Goal: Information Seeking & Learning: Learn about a topic

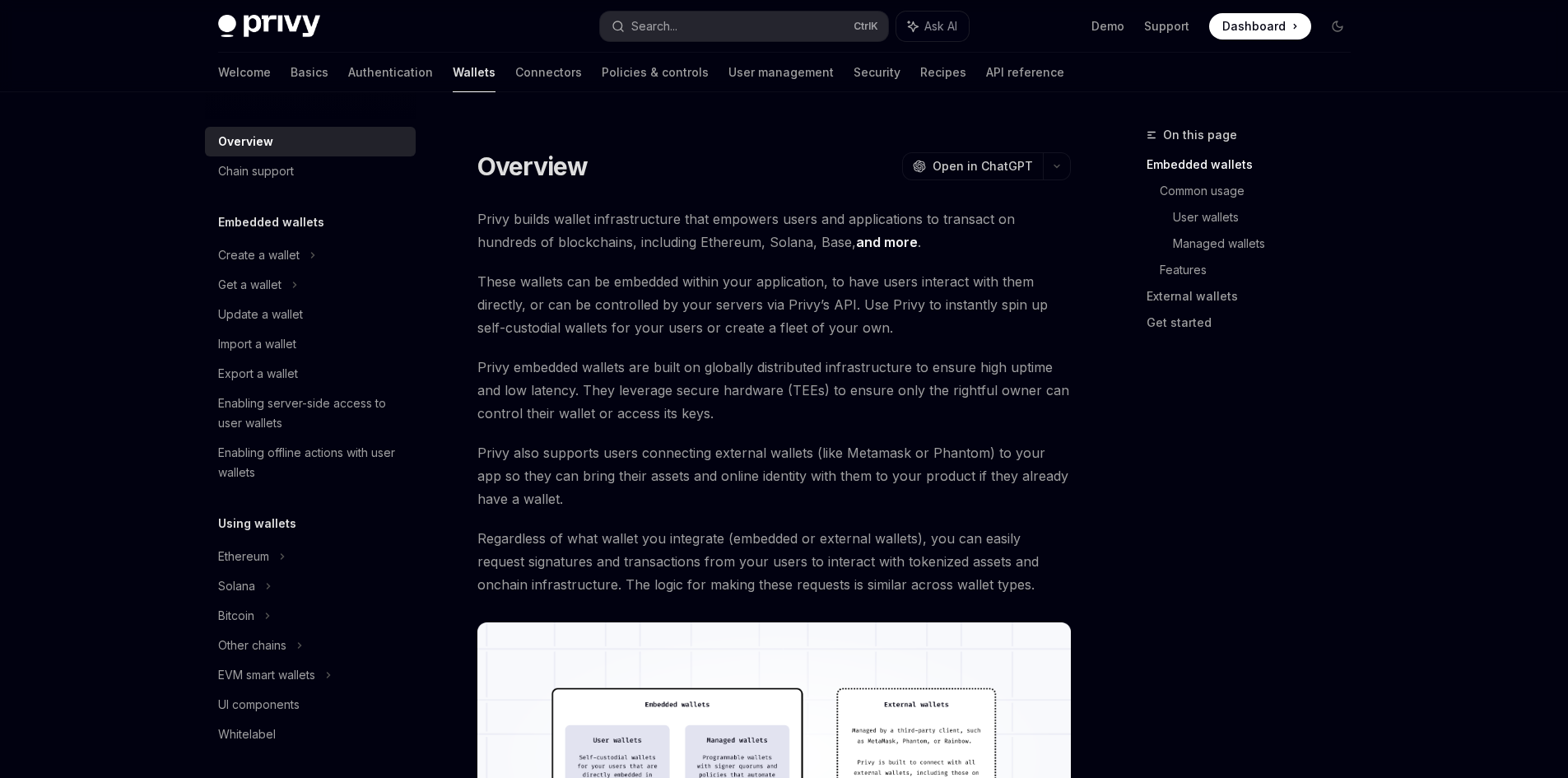
click at [288, 19] on img at bounding box center [269, 27] width 102 height 23
type textarea "*"
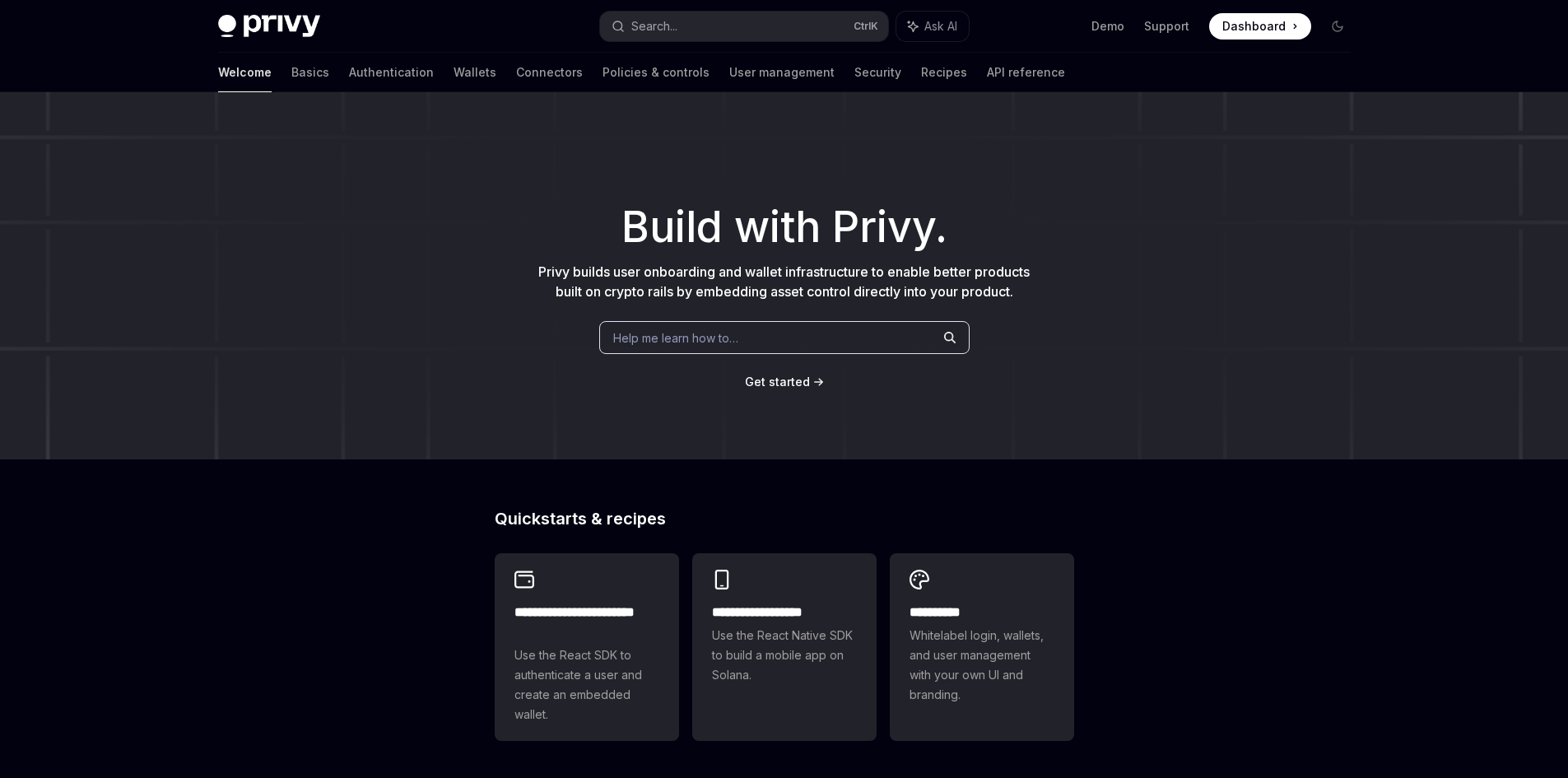
click at [1271, 26] on span "Dashboard" at bounding box center [1254, 26] width 64 height 16
click at [1251, 31] on span "Dashboard" at bounding box center [1254, 26] width 64 height 16
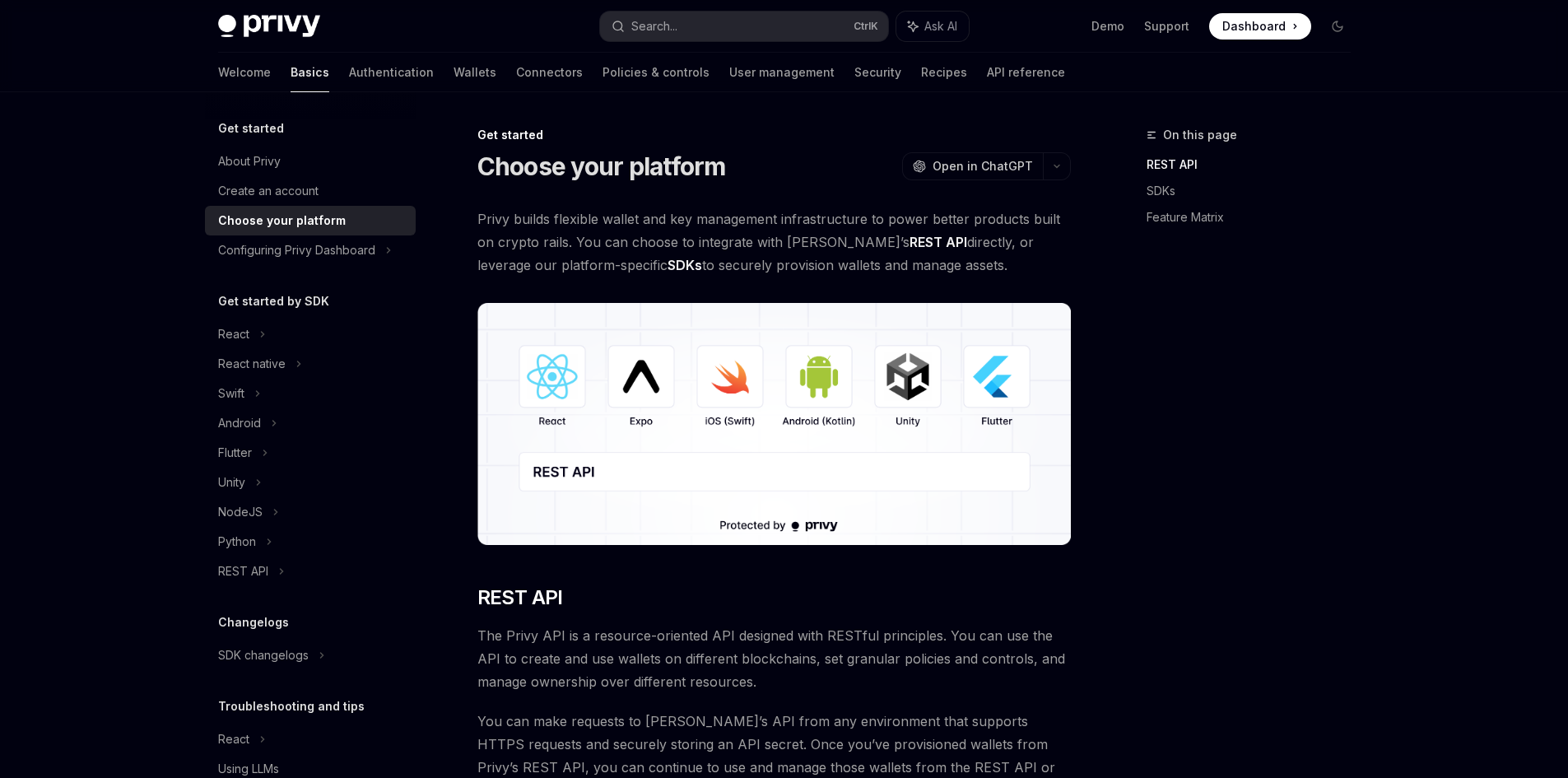
drag, startPoint x: 470, startPoint y: 216, endPoint x: 1057, endPoint y: 266, distance: 589.1
click at [1057, 266] on span "Privy builds flexible wallet and key management infrastructure to power better …" at bounding box center [774, 242] width 593 height 69
drag, startPoint x: 1027, startPoint y: 264, endPoint x: 479, endPoint y: 212, distance: 550.5
click at [479, 212] on span "Privy builds flexible wallet and key management infrastructure to power better …" at bounding box center [774, 242] width 593 height 69
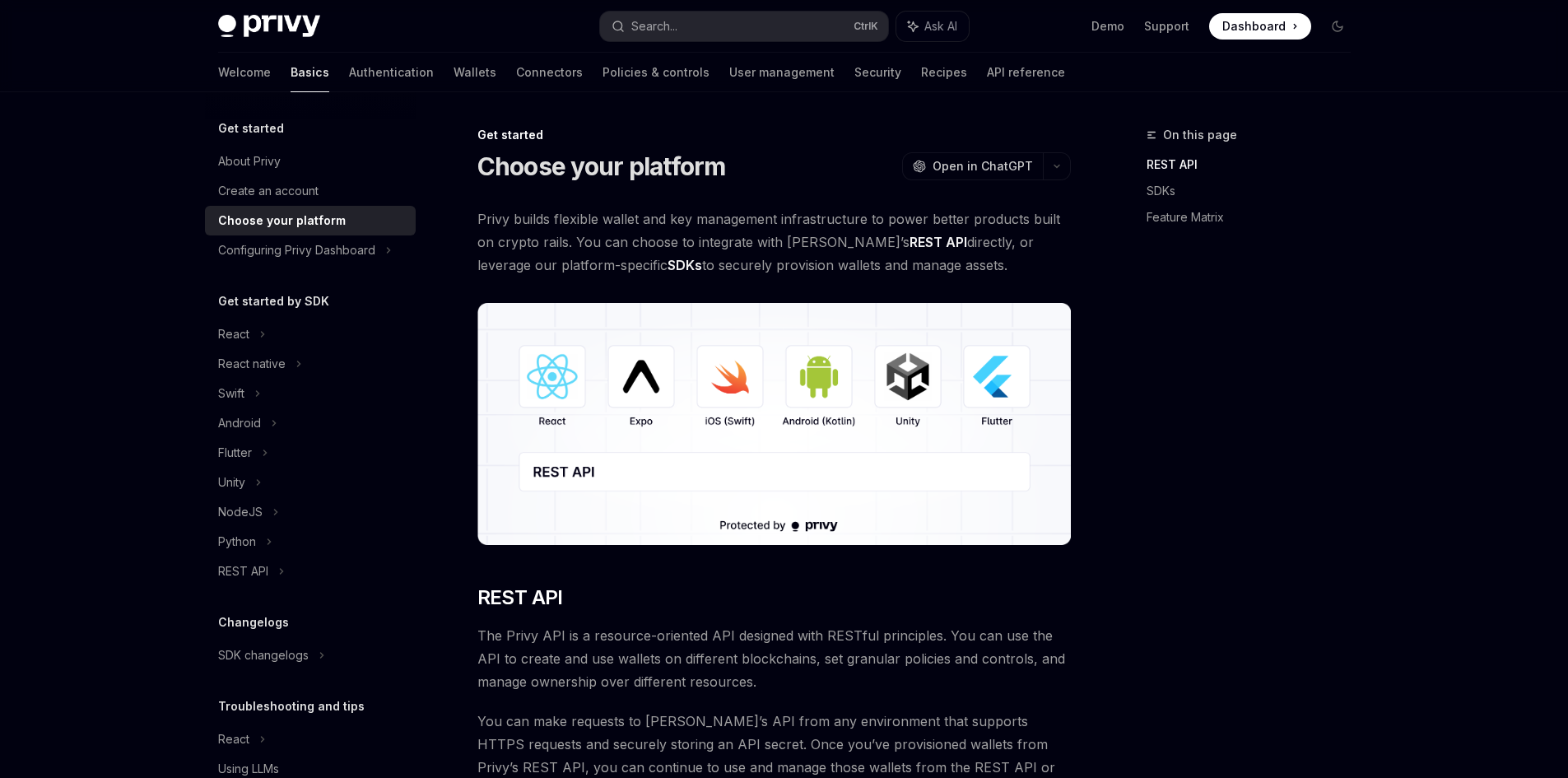
click at [479, 212] on span "Privy builds flexible wallet and key management infrastructure to power better …" at bounding box center [774, 242] width 593 height 69
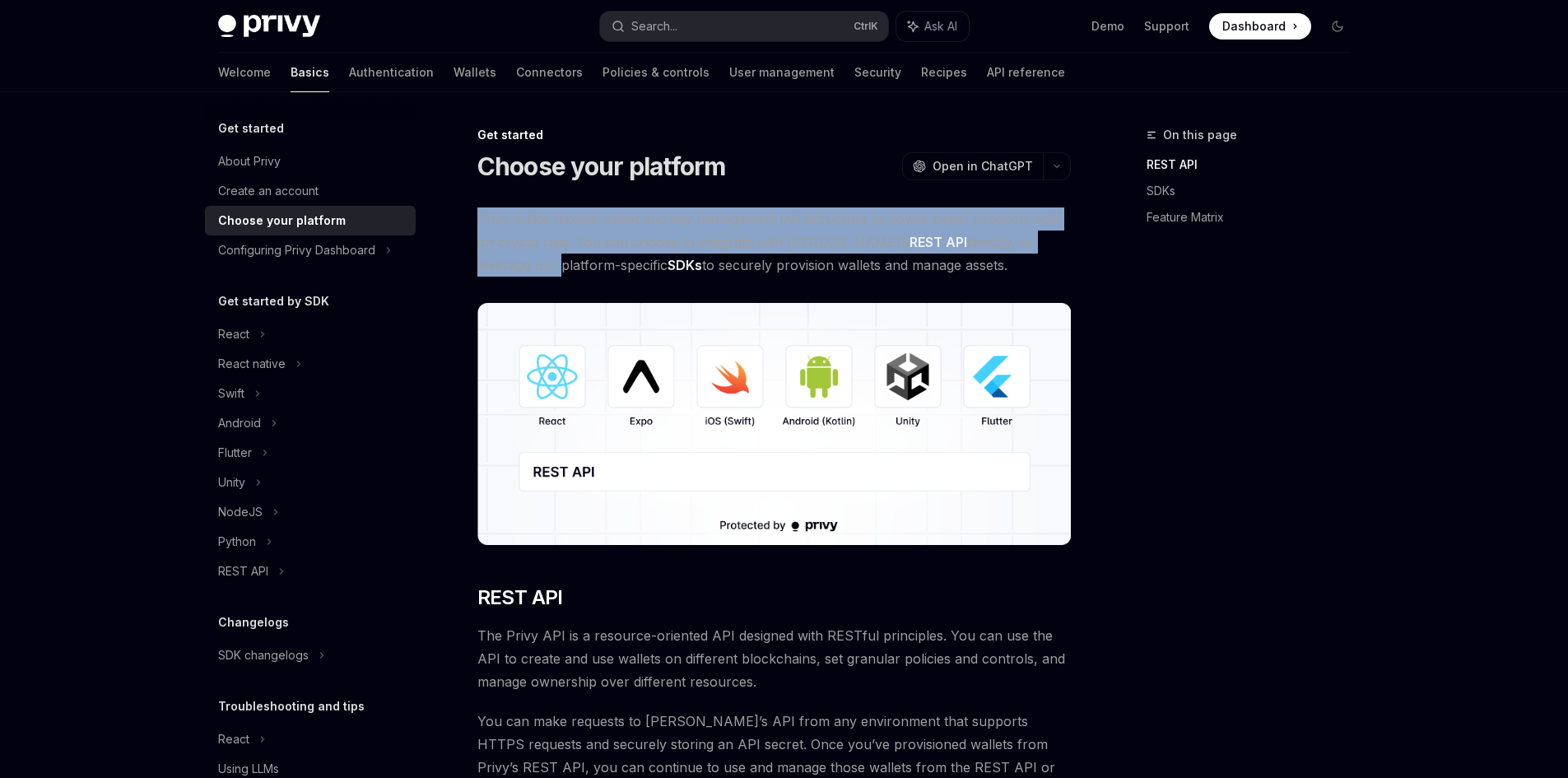
drag, startPoint x: 479, startPoint y: 212, endPoint x: 1082, endPoint y: 251, distance: 604.3
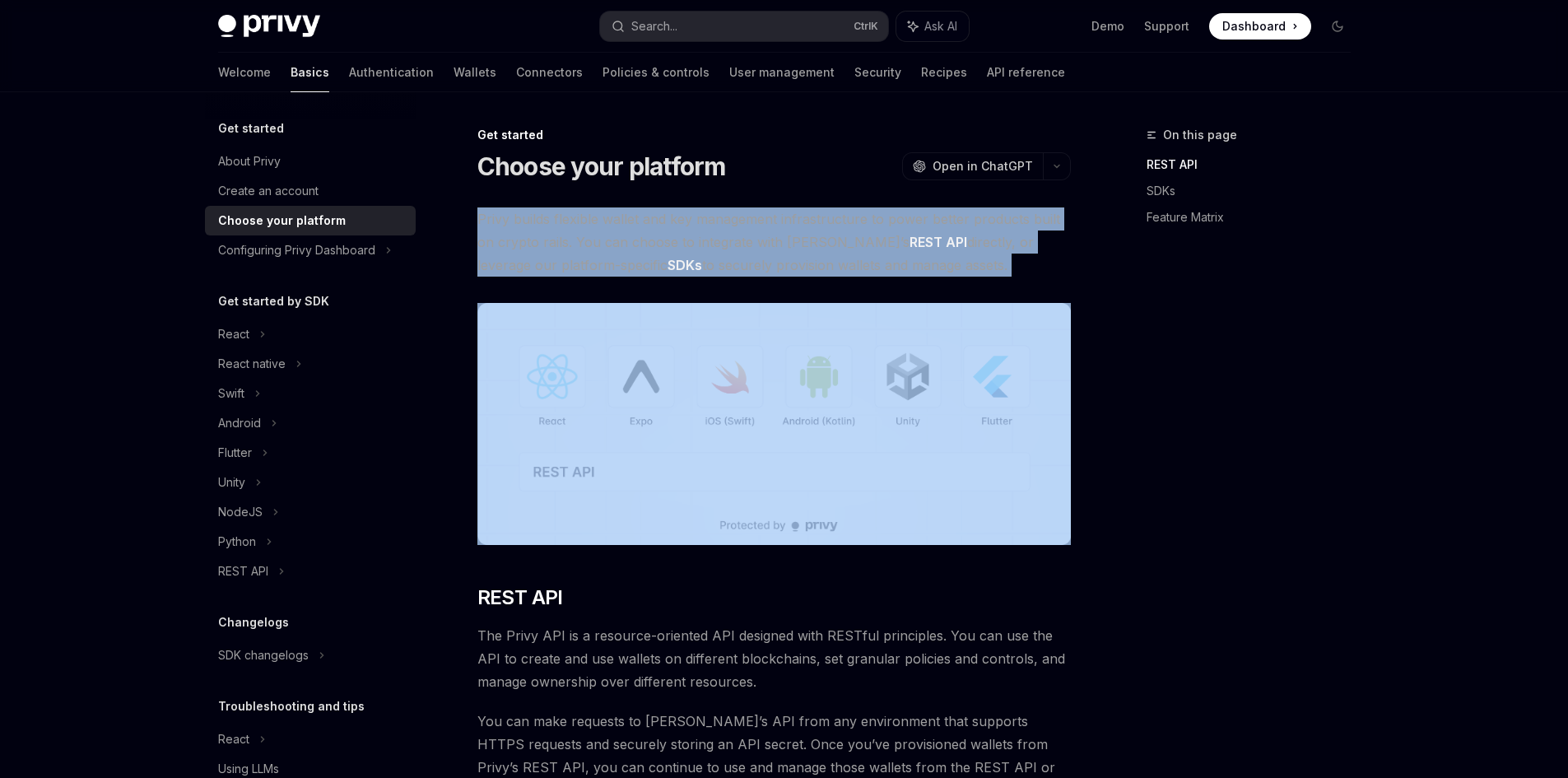
drag, startPoint x: 1012, startPoint y: 280, endPoint x: 472, endPoint y: 208, distance: 544.8
click at [992, 218] on span "Privy builds flexible wallet and key management infrastructure to power better …" at bounding box center [774, 242] width 593 height 69
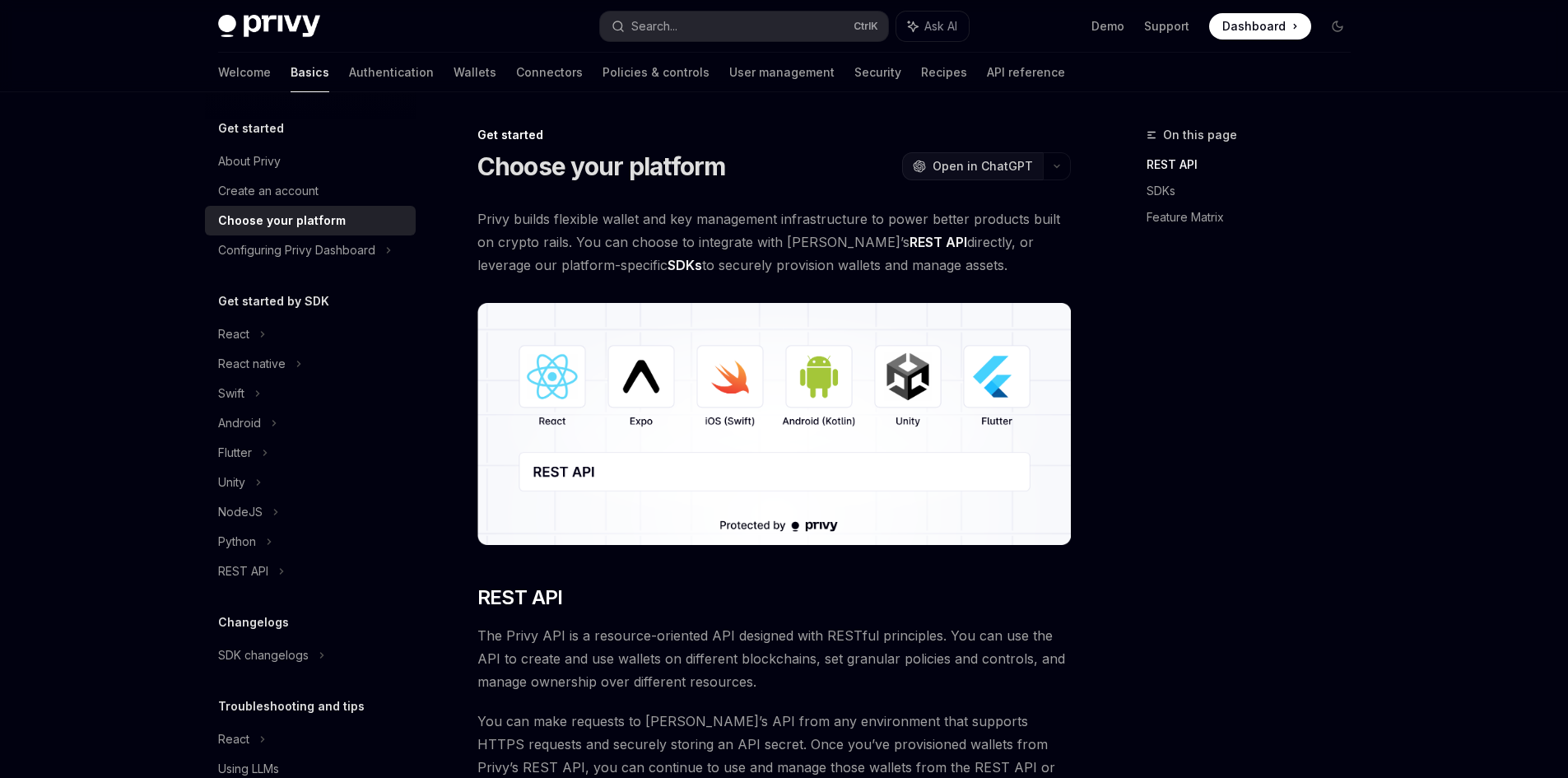
click at [1000, 174] on span "Open in ChatGPT" at bounding box center [983, 166] width 100 height 16
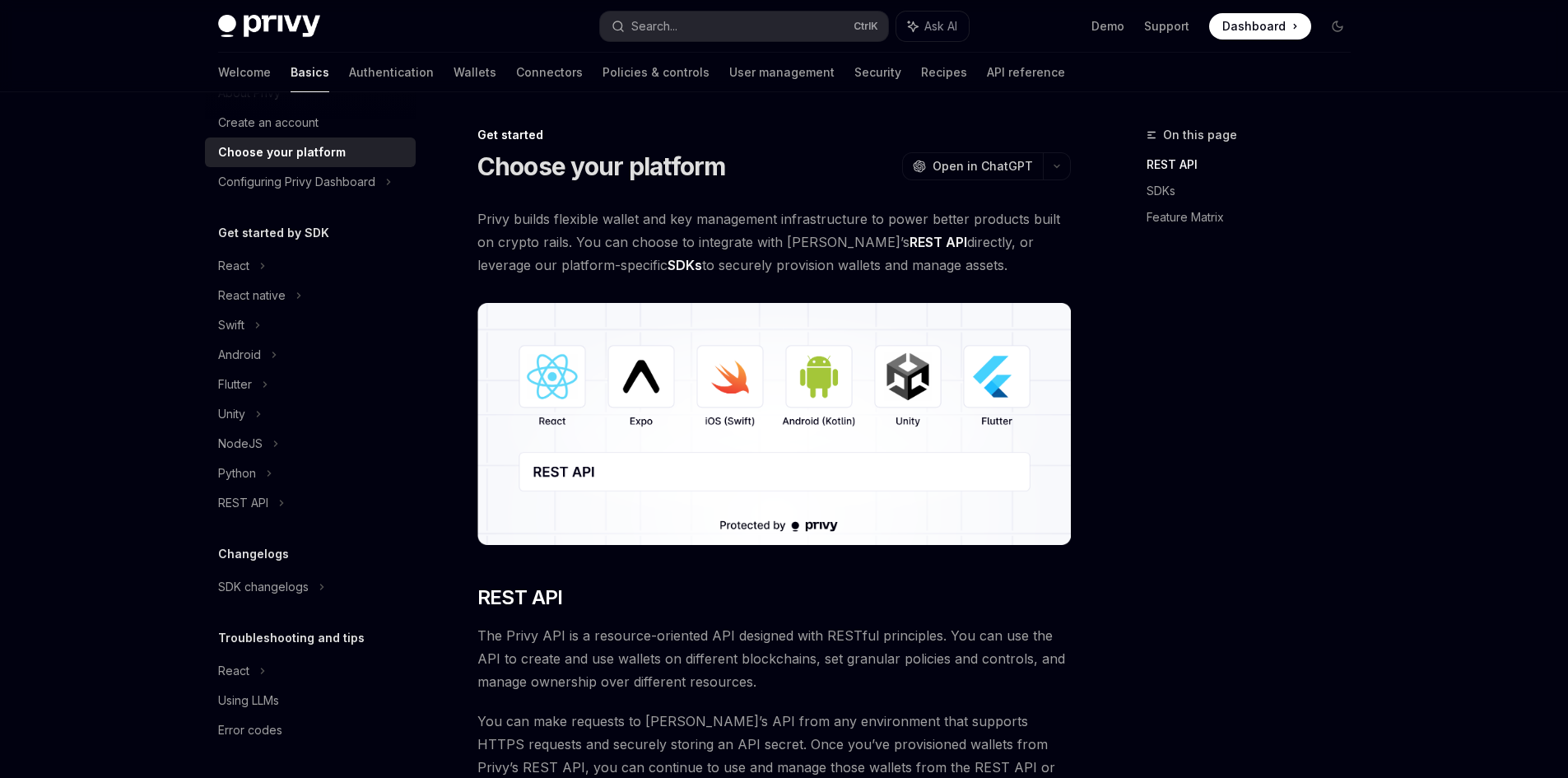
click at [1261, 298] on div "On this page REST API SDKs Feature Matrix" at bounding box center [1238, 452] width 250 height 653
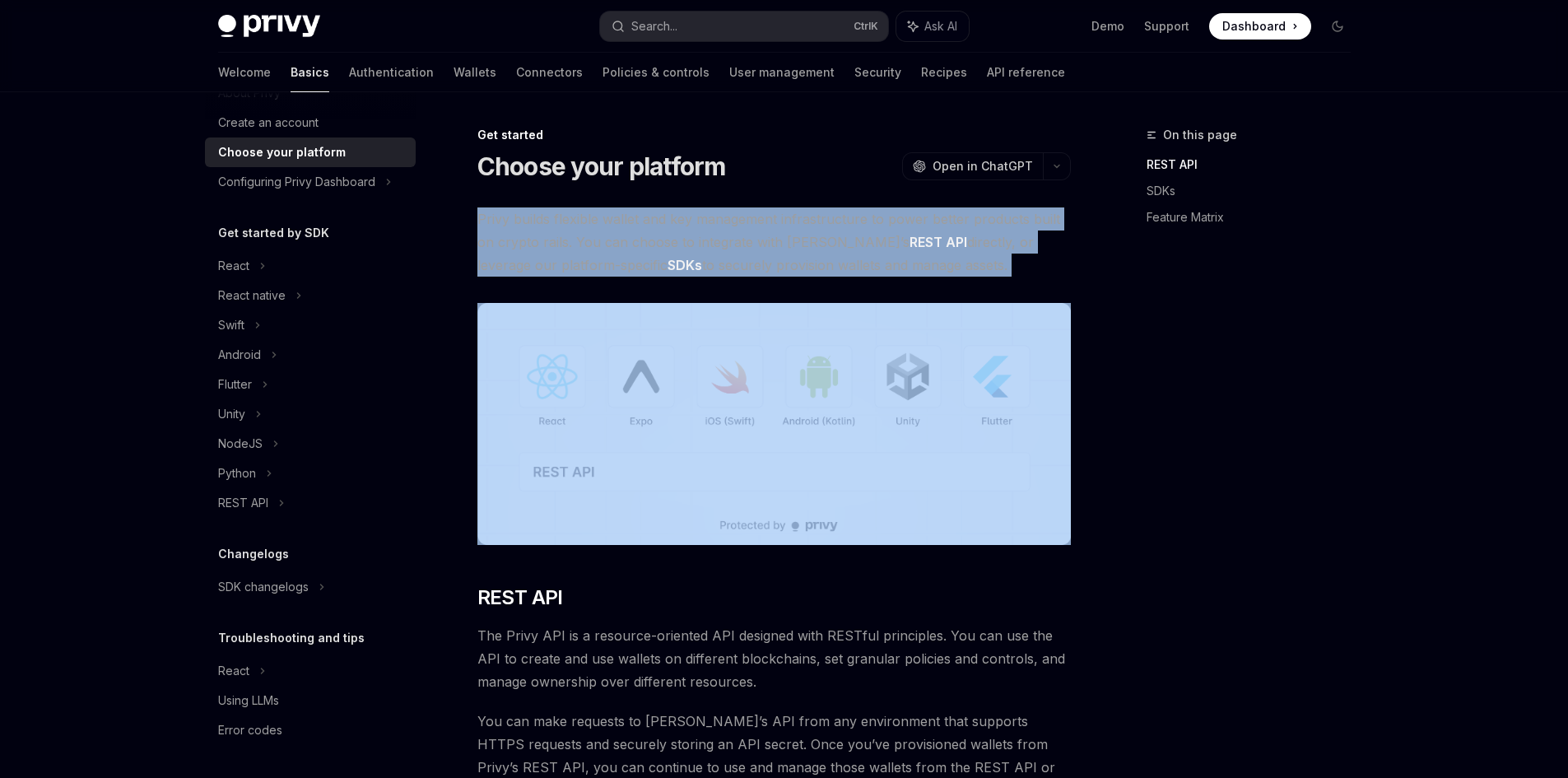
drag, startPoint x: 473, startPoint y: 217, endPoint x: 1081, endPoint y: 280, distance: 611.3
click at [1038, 270] on span "Privy builds flexible wallet and key management infrastructure to power better …" at bounding box center [774, 242] width 593 height 69
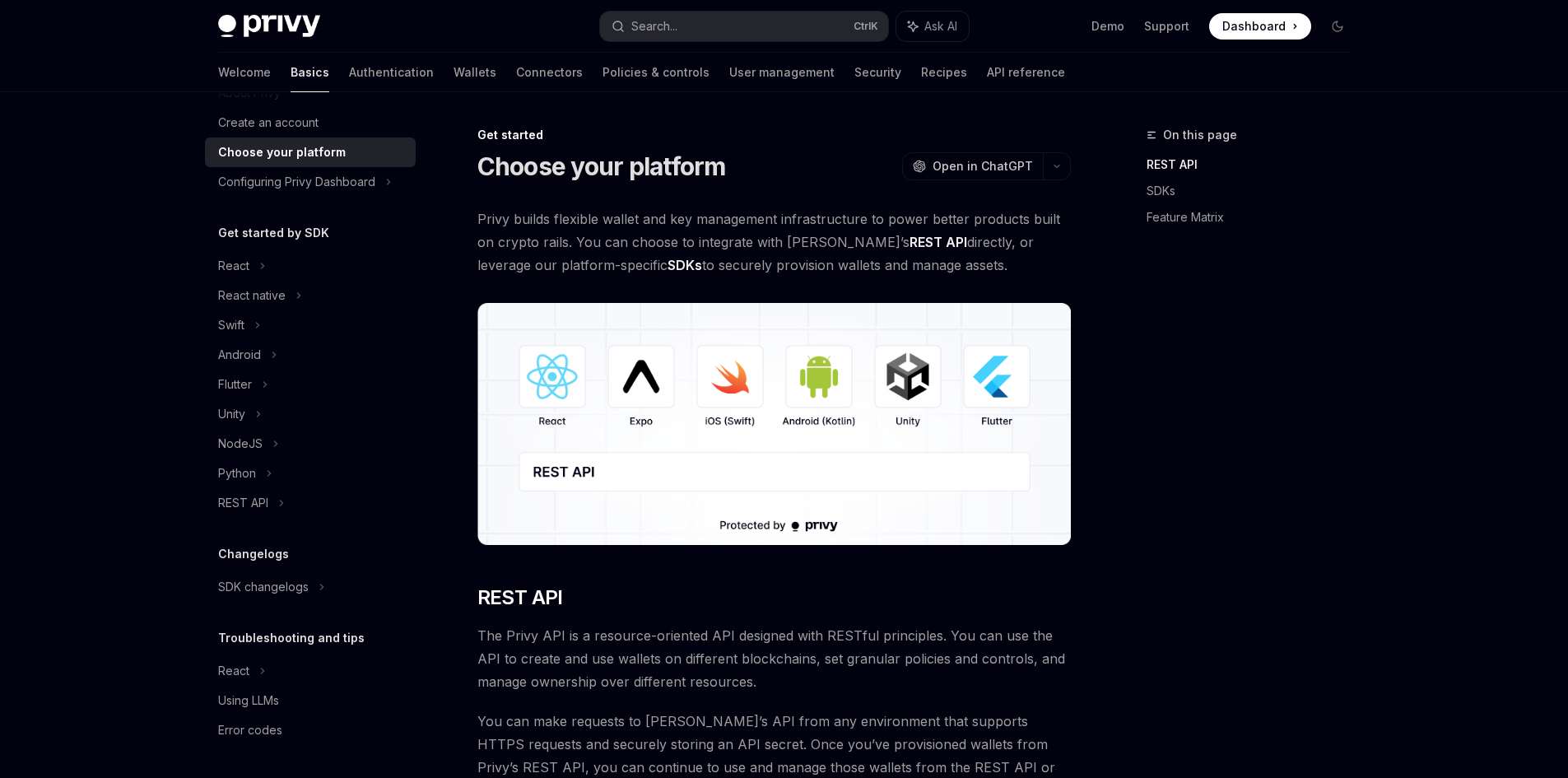
drag, startPoint x: 969, startPoint y: 261, endPoint x: 477, endPoint y: 224, distance: 493.4
drag, startPoint x: 477, startPoint y: 224, endPoint x: 1067, endPoint y: 269, distance: 591.7
click at [1067, 269] on span "Privy builds flexible wallet and key management infrastructure to power better …" at bounding box center [774, 242] width 593 height 69
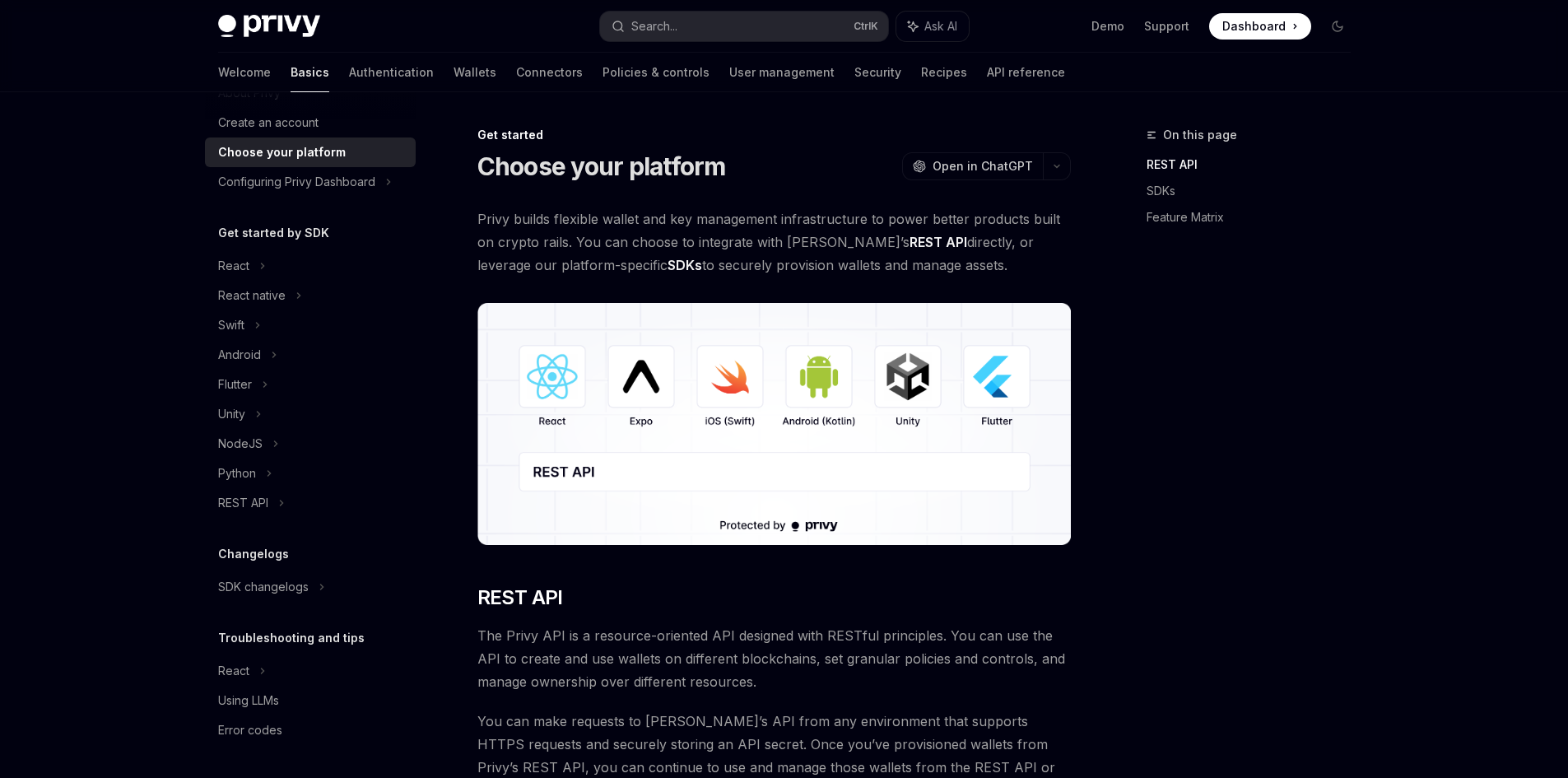
click at [1067, 269] on span "Privy builds flexible wallet and key management infrastructure to power better …" at bounding box center [774, 242] width 593 height 69
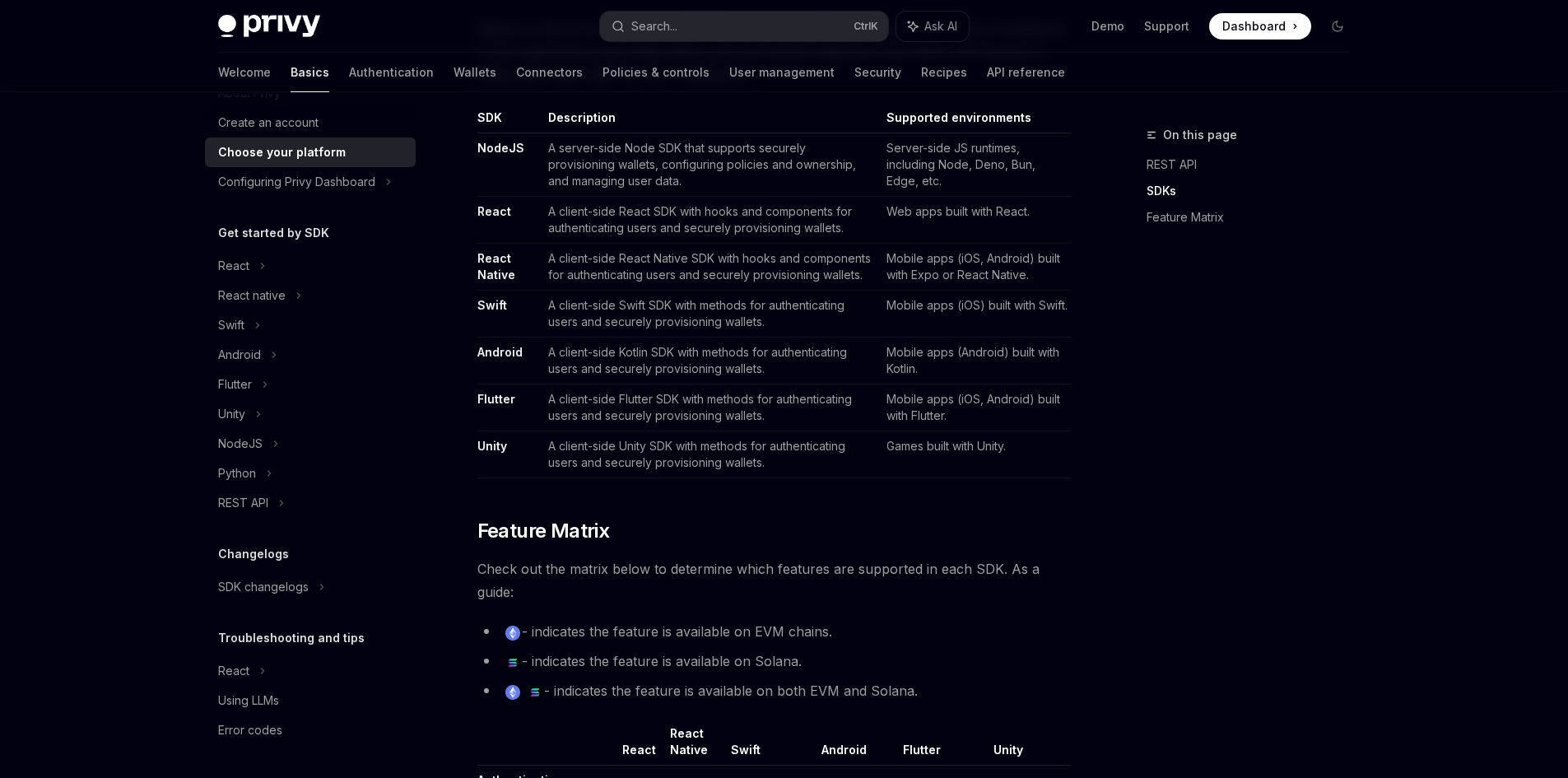
scroll to position [1028, 0]
drag, startPoint x: 881, startPoint y: 148, endPoint x: 1019, endPoint y: 194, distance: 145.5
click at [1019, 194] on td "Server-side JS runtimes, including Node, Deno, Bun, Edge, etc." at bounding box center [975, 162] width 191 height 64
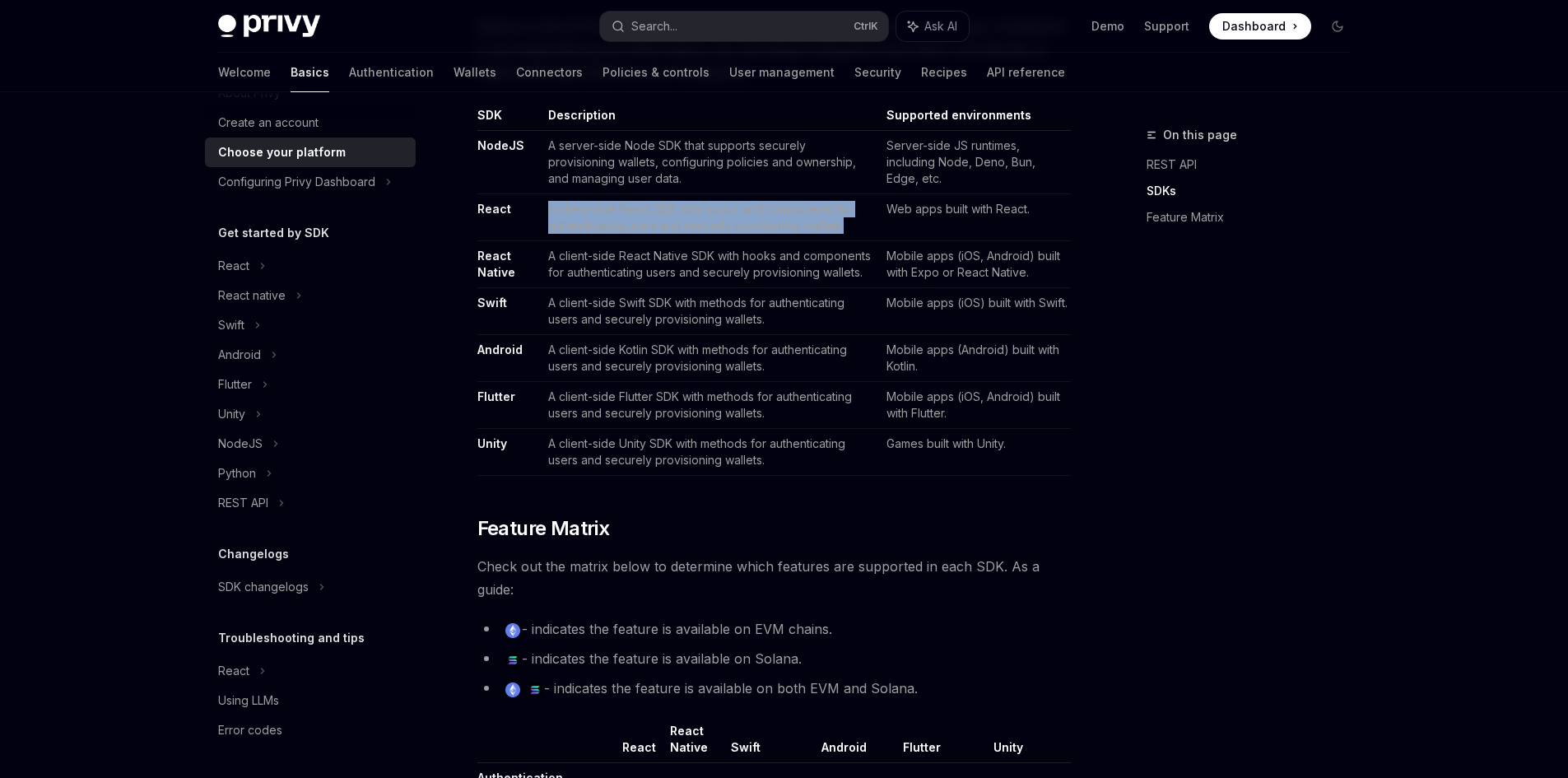
drag, startPoint x: 548, startPoint y: 211, endPoint x: 866, endPoint y: 221, distance: 318.2
click at [866, 221] on td "A client-side React SDK with hooks and components for authenticating users and …" at bounding box center [711, 218] width 338 height 47
click at [1142, 353] on div "On this page REST API SDKs Feature Matrix" at bounding box center [1238, 452] width 250 height 653
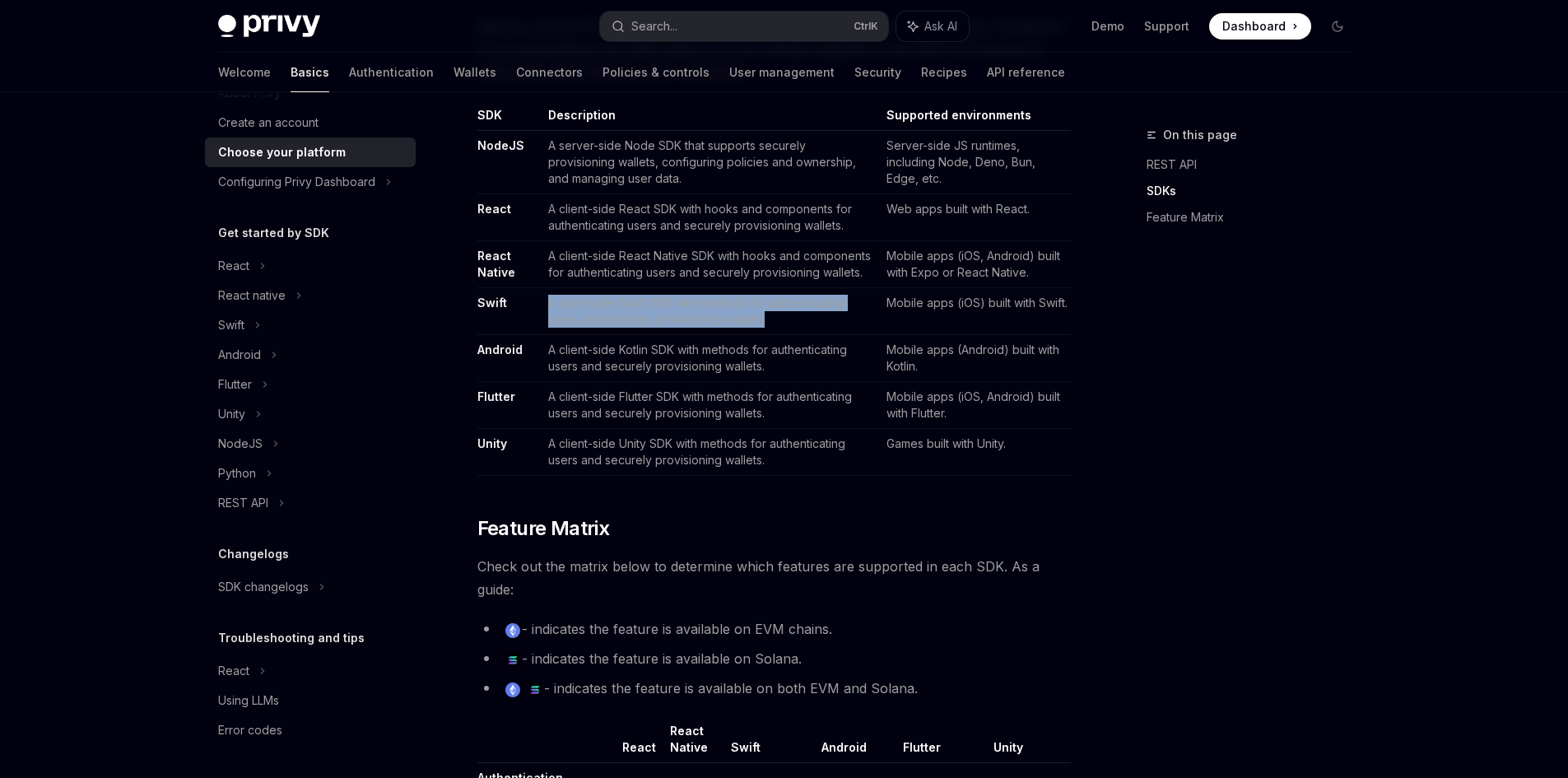
drag, startPoint x: 623, startPoint y: 314, endPoint x: 788, endPoint y: 324, distance: 165.3
click at [788, 324] on td "A client-side Swift SDK with methods for authenticating users and securely prov…" at bounding box center [711, 312] width 338 height 47
drag, startPoint x: 789, startPoint y: 320, endPoint x: 547, endPoint y: 300, distance: 242.8
click at [547, 300] on td "A client-side Swift SDK with methods for authenticating users and securely prov…" at bounding box center [711, 312] width 338 height 47
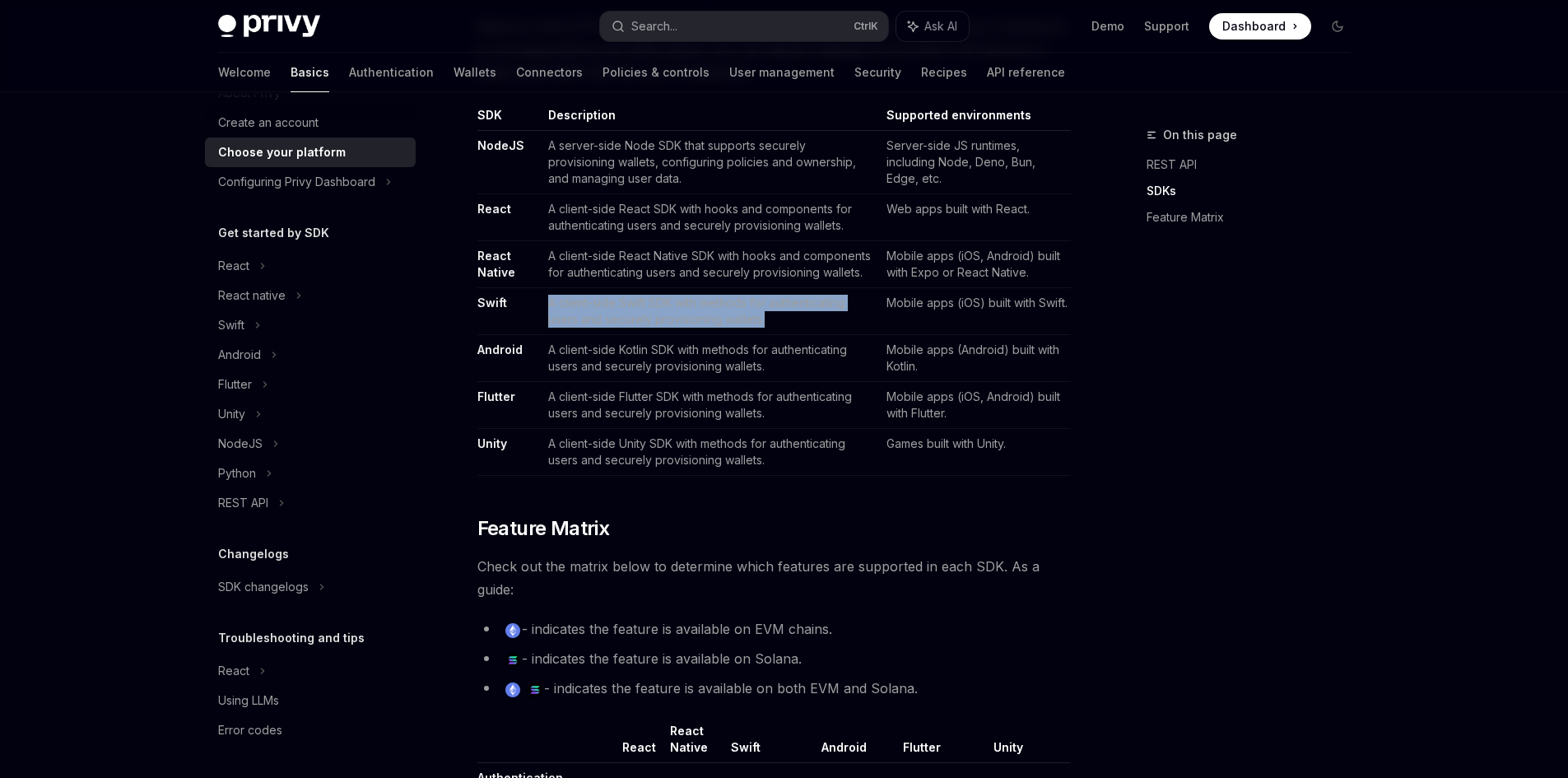
click at [547, 300] on td "A client-side Swift SDK with methods for authenticating users and securely prov…" at bounding box center [711, 312] width 338 height 47
drag, startPoint x: 547, startPoint y: 300, endPoint x: 794, endPoint y: 326, distance: 248.4
click at [794, 326] on td "A client-side Swift SDK with methods for authenticating users and securely prov…" at bounding box center [711, 312] width 338 height 47
drag, startPoint x: 792, startPoint y: 325, endPoint x: 538, endPoint y: 303, distance: 255.0
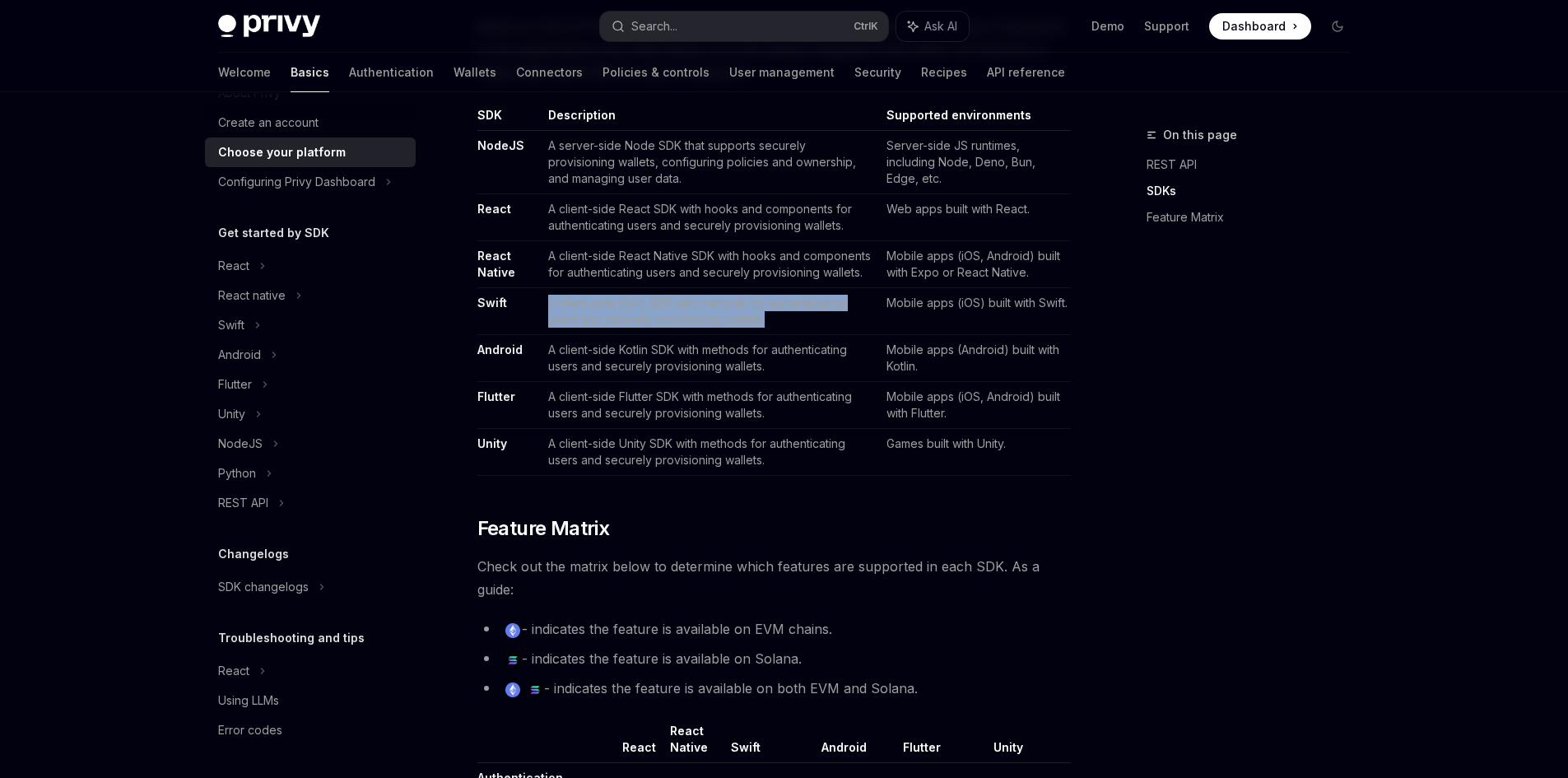
click at [542, 303] on td "A client-side Swift SDK with methods for authenticating users and securely prov…" at bounding box center [711, 312] width 338 height 47
drag, startPoint x: 574, startPoint y: 305, endPoint x: 820, endPoint y: 321, distance: 246.5
click at [820, 321] on td "A client-side Swift SDK with methods for authenticating users and securely prov…" at bounding box center [711, 312] width 338 height 47
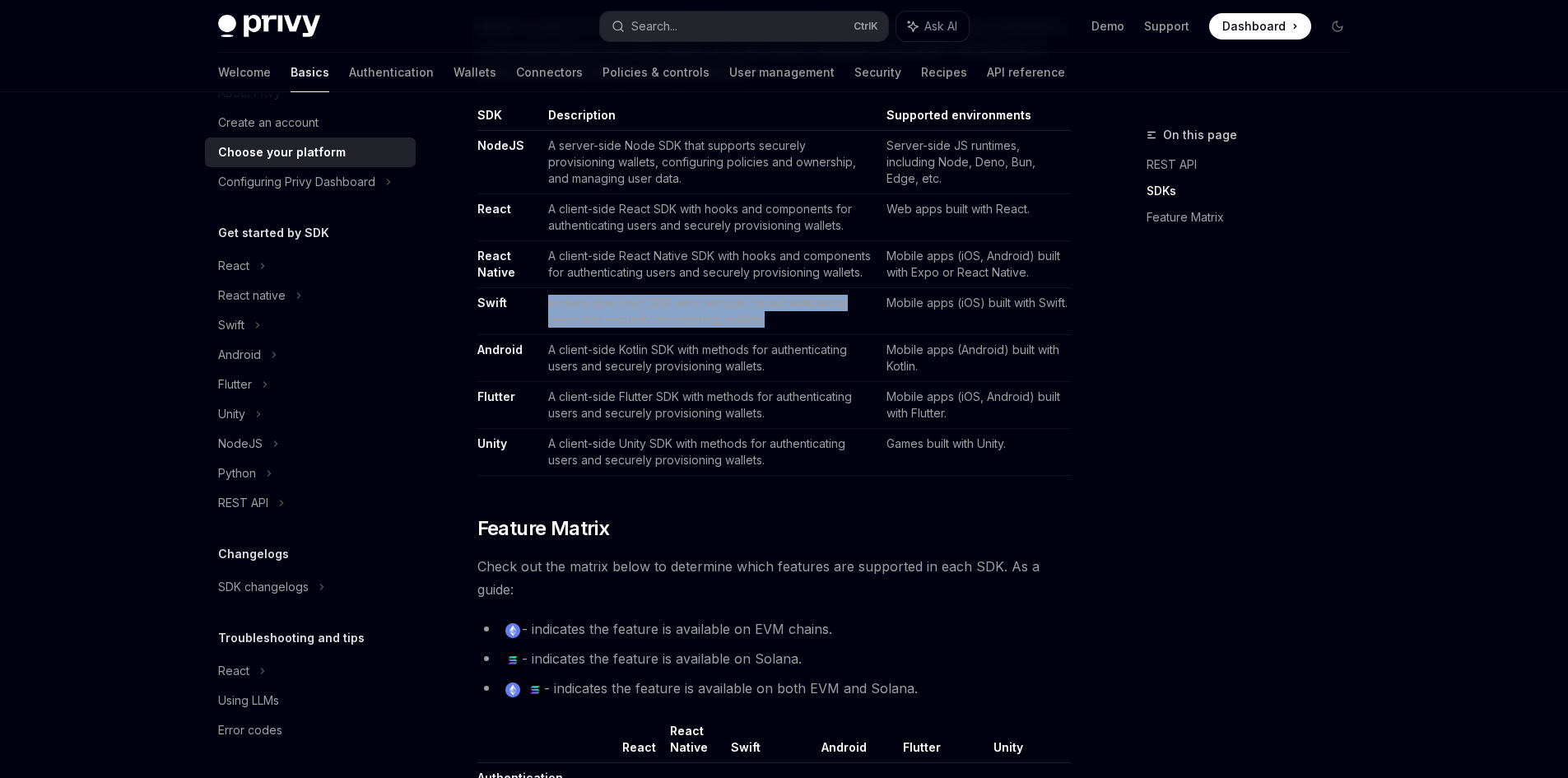
drag, startPoint x: 806, startPoint y: 321, endPoint x: 542, endPoint y: 300, distance: 264.8
click at [542, 300] on td "A client-side Swift SDK with methods for authenticating users and securely prov…" at bounding box center [711, 312] width 338 height 47
drag, startPoint x: 543, startPoint y: 300, endPoint x: 783, endPoint y: 333, distance: 242.3
click at [783, 333] on td "A client-side Swift SDK with methods for authenticating users and securely prov…" at bounding box center [711, 312] width 338 height 47
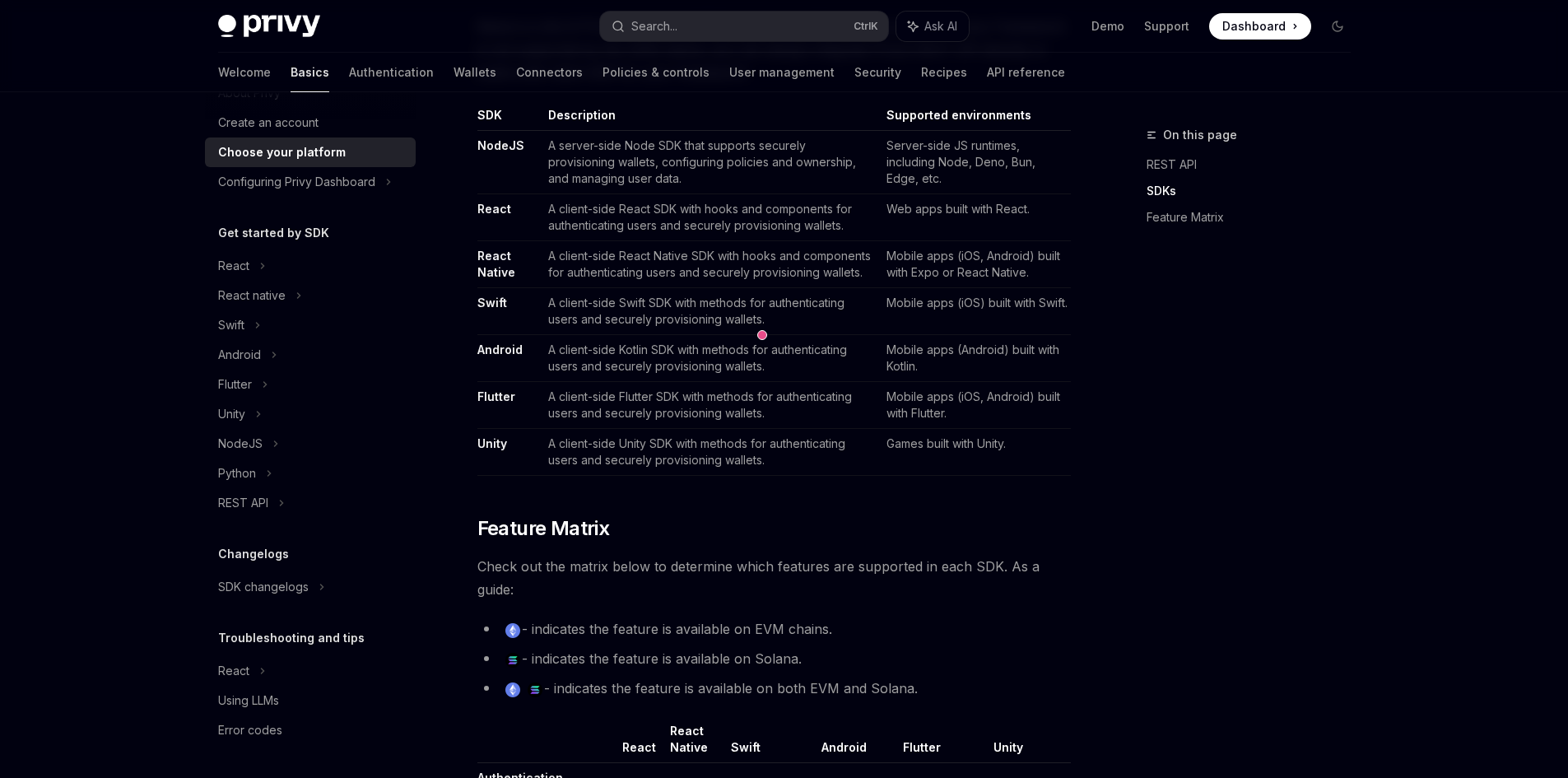
click at [1167, 380] on div "On this page REST API SDKs Feature Matrix" at bounding box center [1238, 452] width 250 height 653
drag, startPoint x: 871, startPoint y: 307, endPoint x: 941, endPoint y: 311, distance: 70.1
click at [941, 311] on tr "Swift A client-side Swift SDK with methods for authenticating users and securel…" at bounding box center [774, 312] width 593 height 47
click at [941, 311] on td "Mobile apps (iOS) built with Swift." at bounding box center [975, 312] width 191 height 47
drag, startPoint x: 885, startPoint y: 298, endPoint x: 970, endPoint y: 316, distance: 86.9
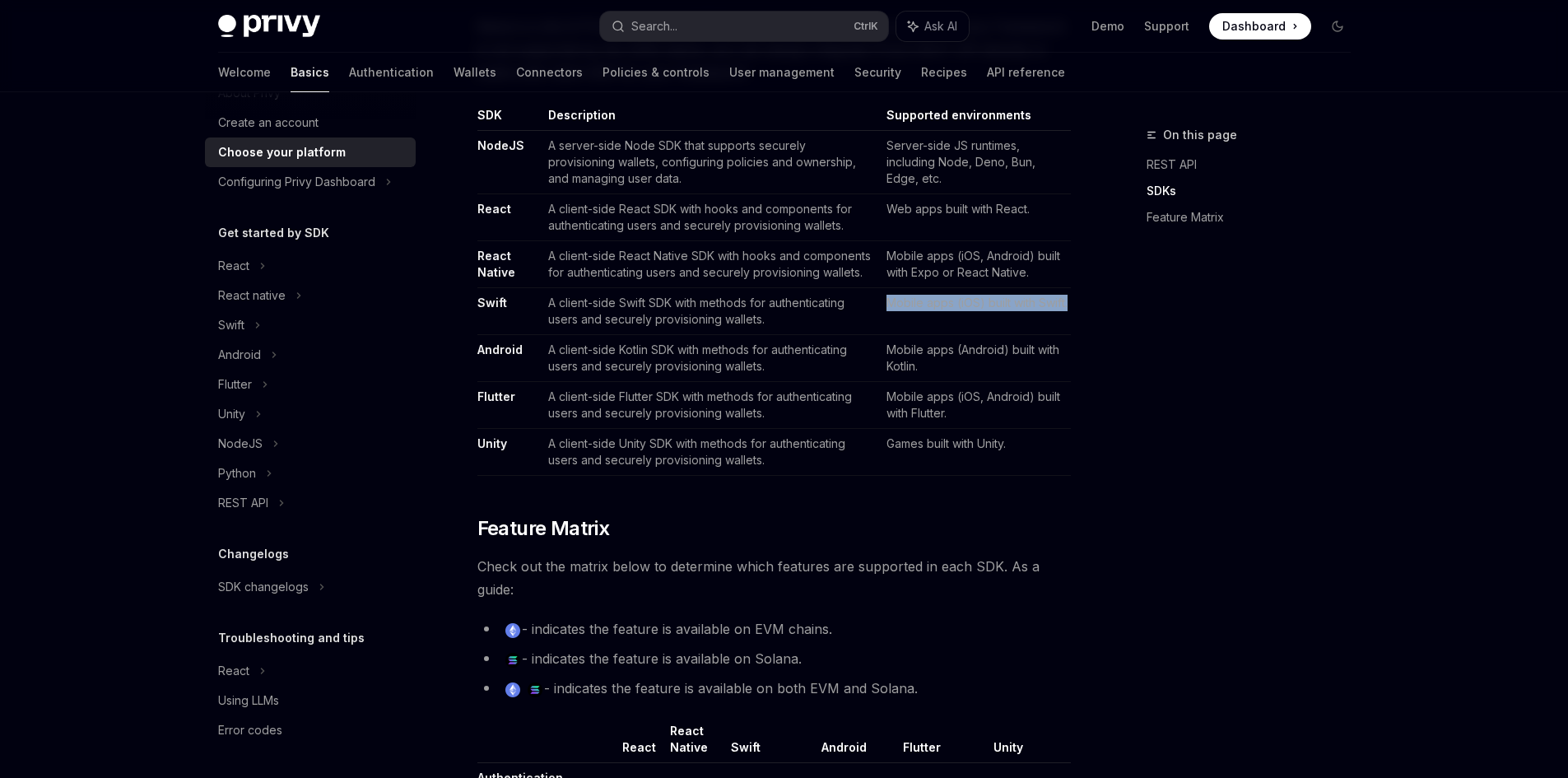
click at [970, 316] on td "Mobile apps (iOS) built with Swift." at bounding box center [975, 312] width 191 height 47
drag, startPoint x: 888, startPoint y: 301, endPoint x: 956, endPoint y: 321, distance: 70.9
click at [956, 321] on td "Mobile apps (iOS) built with Swift." at bounding box center [975, 312] width 191 height 47
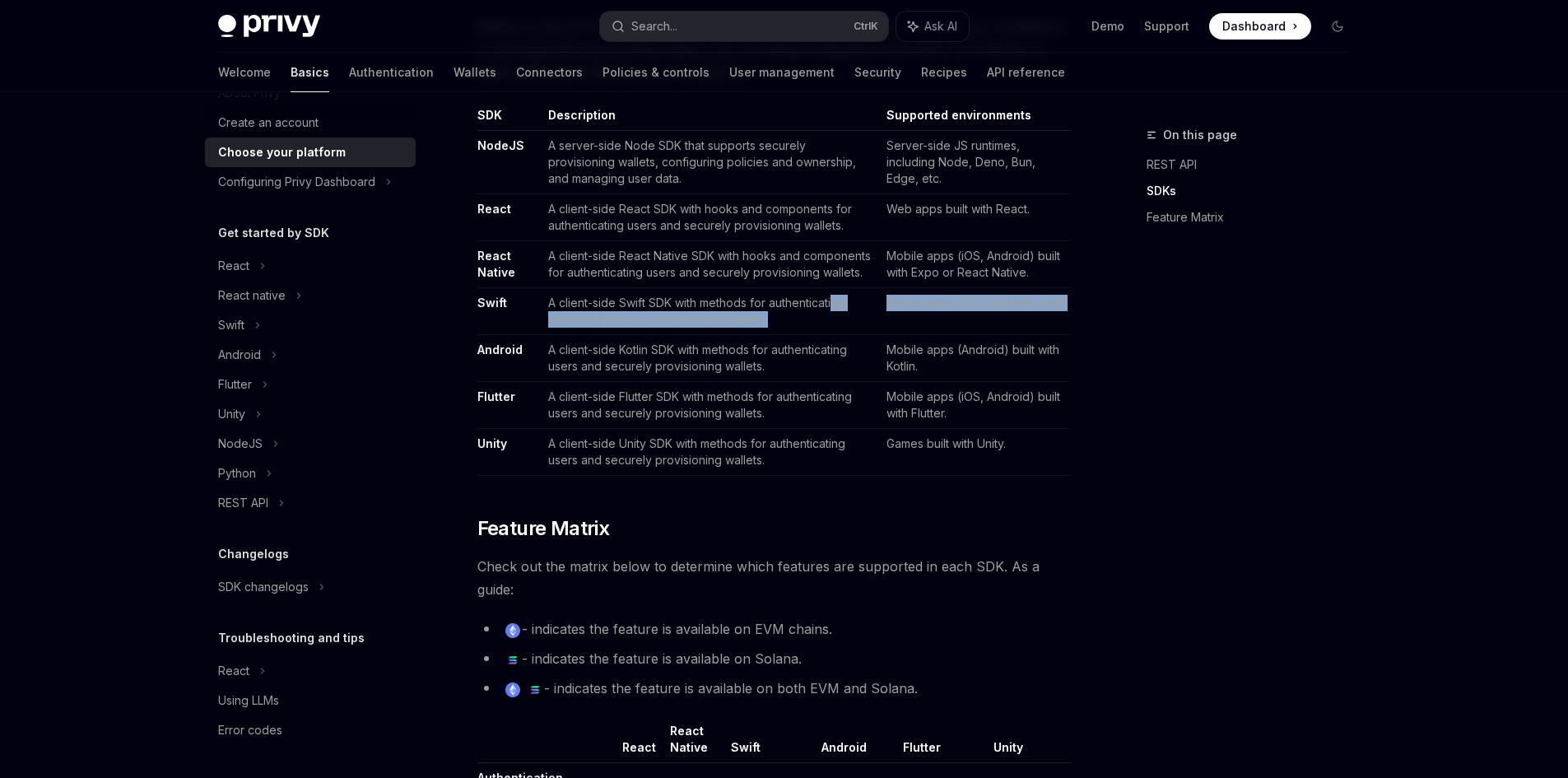
drag, startPoint x: 952, startPoint y: 321, endPoint x: 832, endPoint y: 307, distance: 120.8
click at [832, 307] on tr "Swift A client-side Swift SDK with methods for authenticating users and securel…" at bounding box center [774, 312] width 593 height 47
click at [898, 365] on td "Mobile apps (Android) built with Kotlin." at bounding box center [975, 359] width 191 height 47
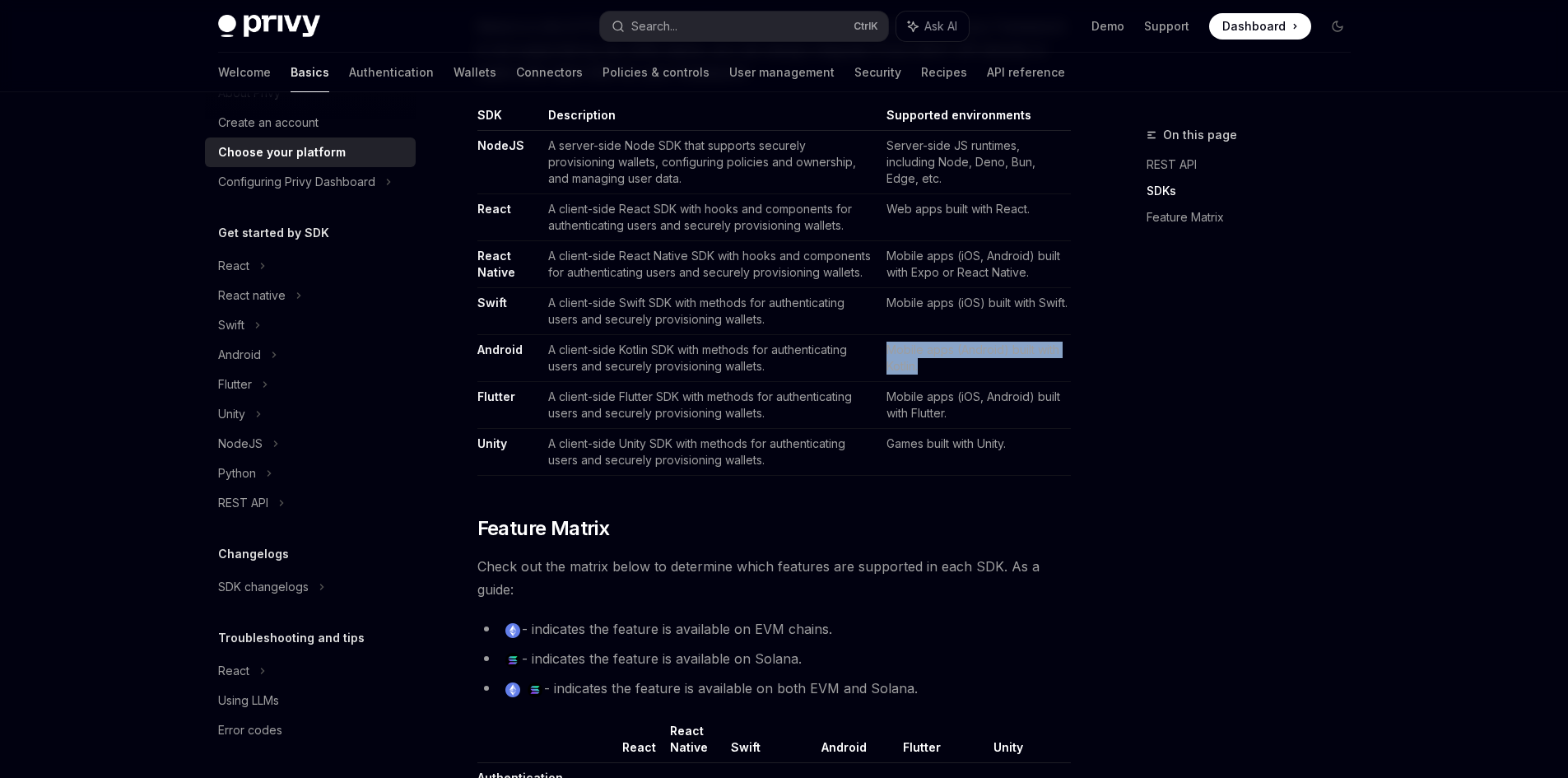
drag, startPoint x: 888, startPoint y: 353, endPoint x: 1004, endPoint y: 378, distance: 118.7
click at [1004, 378] on td "Mobile apps (Android) built with Kotlin." at bounding box center [975, 359] width 191 height 47
drag, startPoint x: 988, startPoint y: 374, endPoint x: 852, endPoint y: 356, distance: 137.2
click at [852, 356] on tr "Android A client-side Kotlin SDK with methods for authenticating users and secu…" at bounding box center [774, 359] width 593 height 47
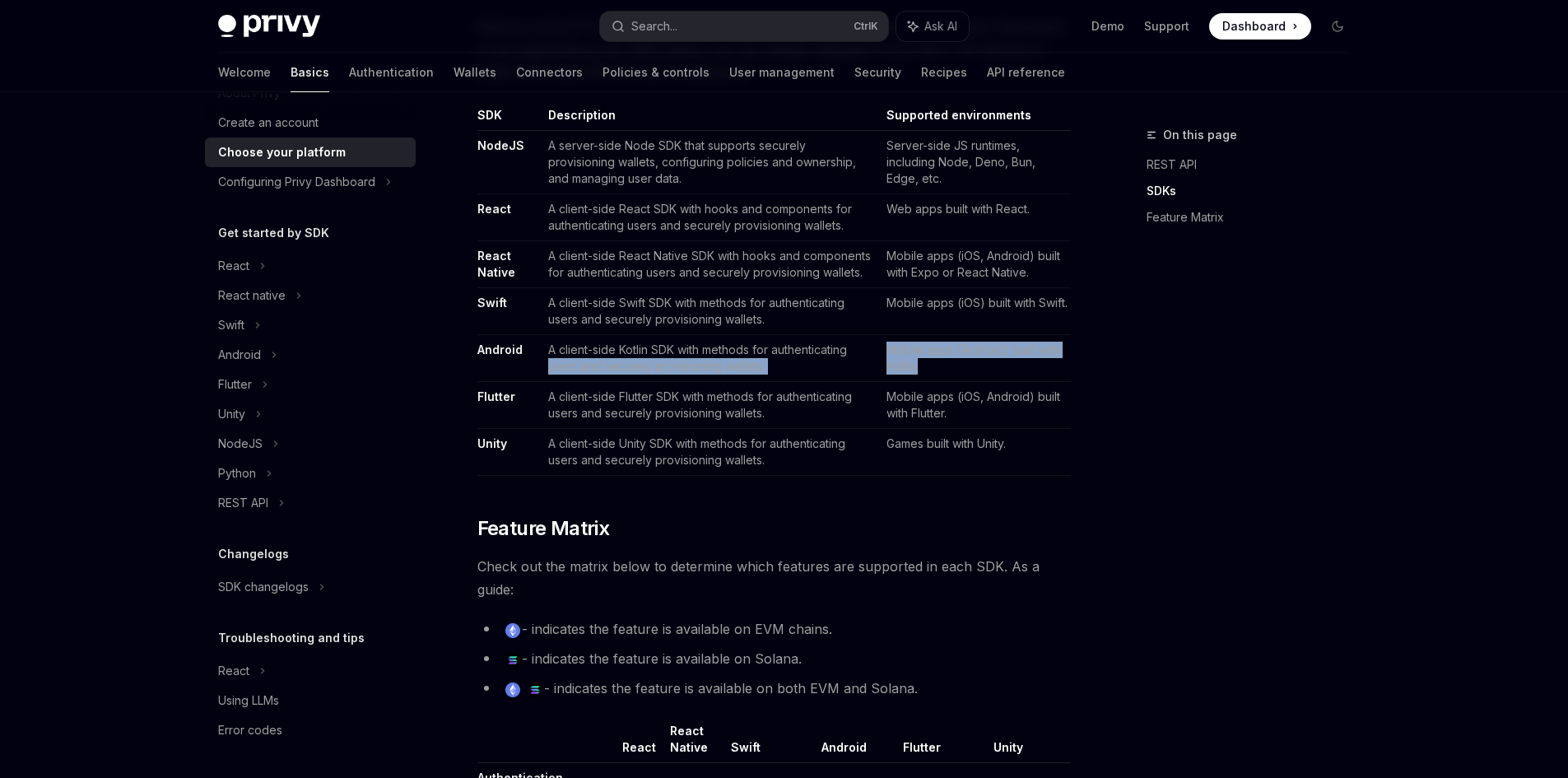
click at [852, 356] on td "A client-side Kotlin SDK with methods for authenticating users and securely pro…" at bounding box center [711, 359] width 338 height 47
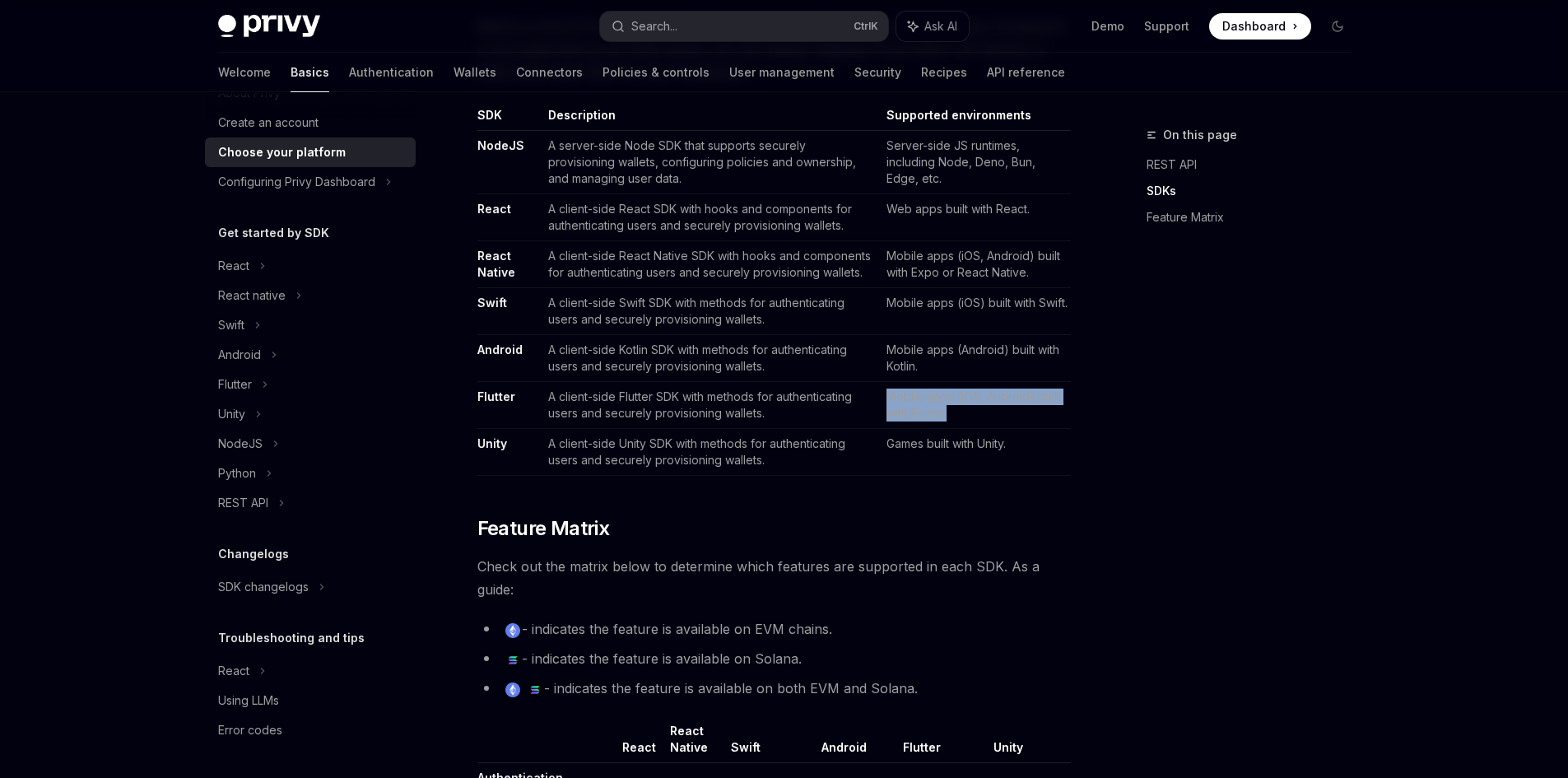
drag, startPoint x: 882, startPoint y: 386, endPoint x: 1017, endPoint y: 416, distance: 138.3
click at [1017, 416] on td "Mobile apps (iOS, Android) built with Flutter." at bounding box center [975, 405] width 191 height 47
drag, startPoint x: 949, startPoint y: 414, endPoint x: 889, endPoint y: 398, distance: 62.1
click at [889, 398] on td "Mobile apps (iOS, Android) built with Flutter." at bounding box center [975, 405] width 191 height 47
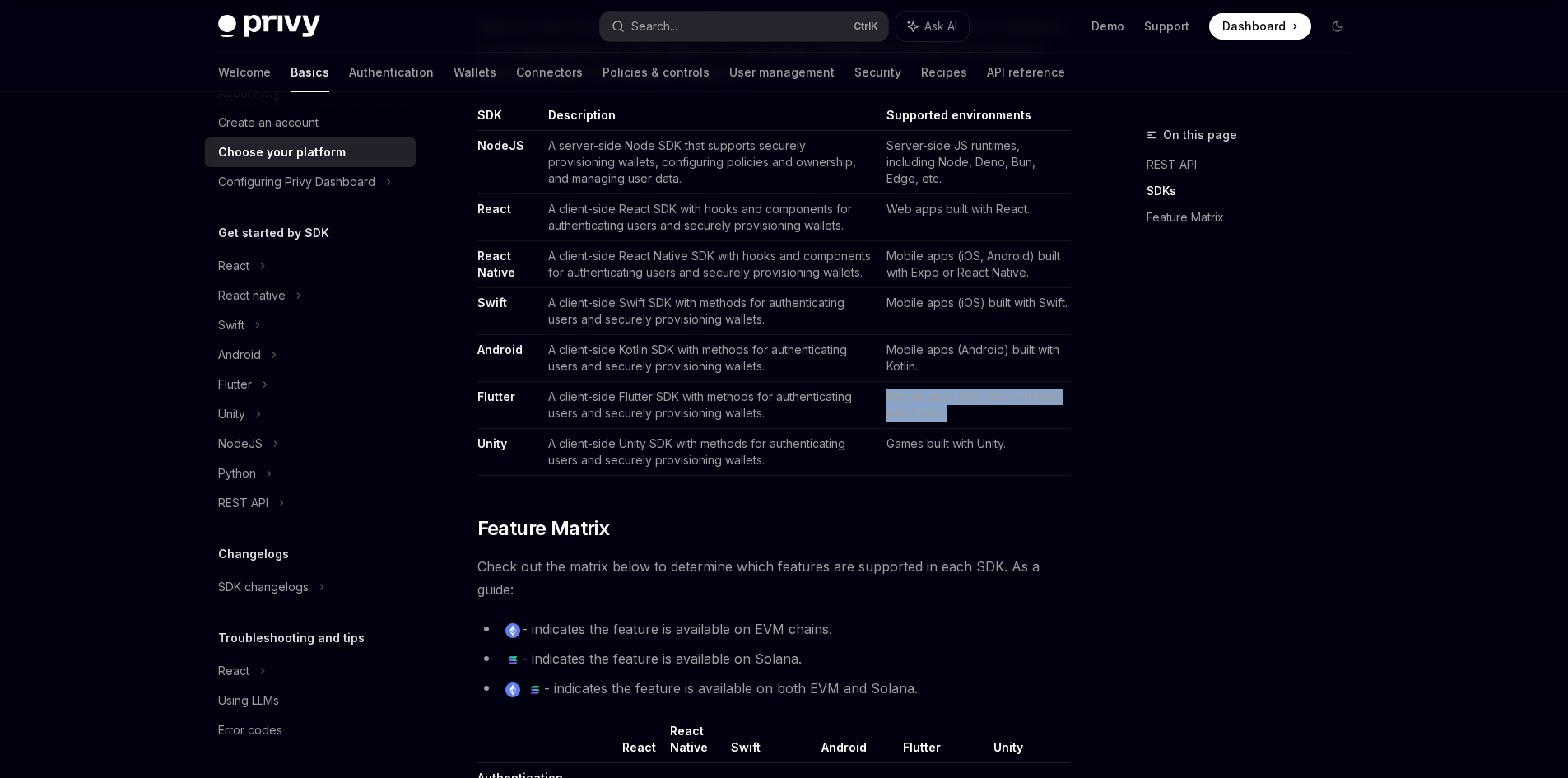
click at [888, 397] on td "Mobile apps (iOS, Android) built with Flutter." at bounding box center [975, 405] width 191 height 47
drag, startPoint x: 889, startPoint y: 397, endPoint x: 1039, endPoint y: 413, distance: 150.9
click at [1039, 413] on td "Mobile apps (iOS, Android) built with Flutter." at bounding box center [975, 405] width 191 height 47
drag, startPoint x: 958, startPoint y: 411, endPoint x: 870, endPoint y: 401, distance: 88.6
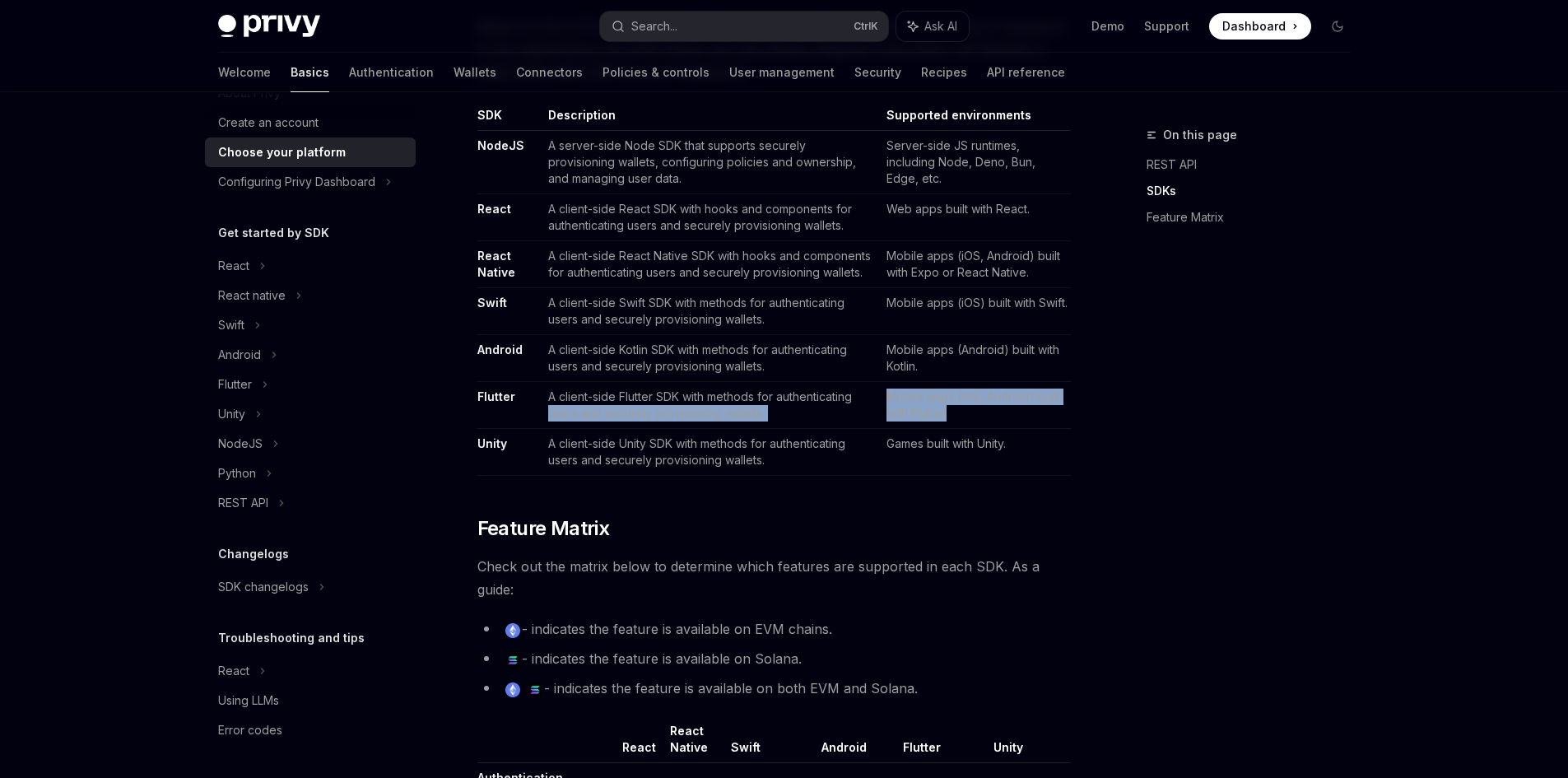
click at [870, 401] on tr "Flutter A client-side Flutter SDK with methods for authenticating users and sec…" at bounding box center [774, 405] width 593 height 47
click at [870, 401] on td "A client-side Flutter SDK with methods for authenticating users and securely pr…" at bounding box center [711, 405] width 338 height 47
drag, startPoint x: 873, startPoint y: 399, endPoint x: 1022, endPoint y: 403, distance: 149.1
click at [1022, 403] on tr "Flutter A client-side Flutter SDK with methods for authenticating users and sec…" at bounding box center [774, 405] width 593 height 47
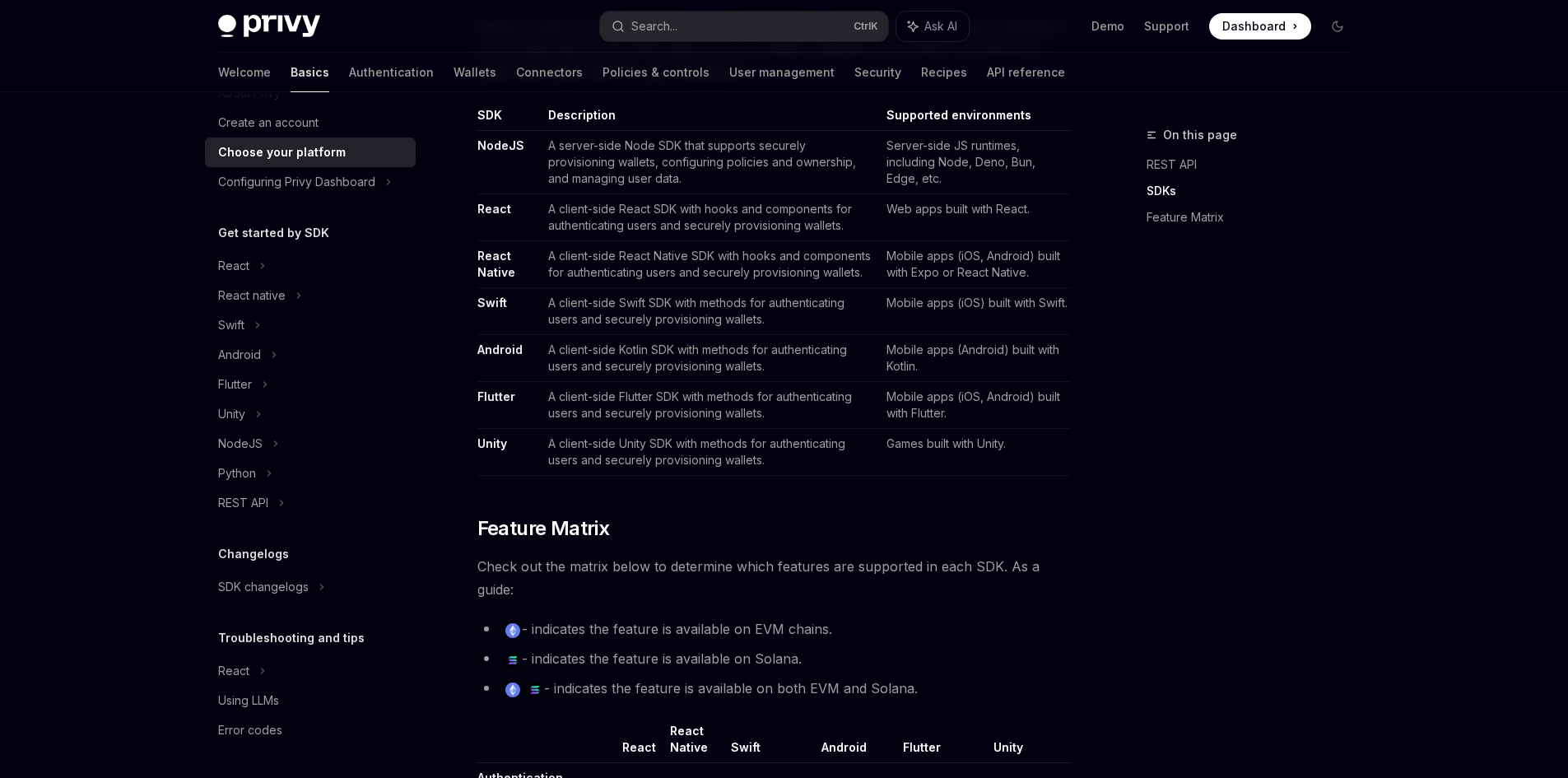
click at [984, 419] on td "Mobile apps (iOS, Android) built with Flutter." at bounding box center [975, 405] width 191 height 47
drag, startPoint x: 890, startPoint y: 399, endPoint x: 993, endPoint y: 419, distance: 104.9
click at [993, 419] on td "Mobile apps (iOS, Android) built with Flutter." at bounding box center [975, 405] width 191 height 47
drag, startPoint x: 991, startPoint y: 419, endPoint x: 892, endPoint y: 396, distance: 101.6
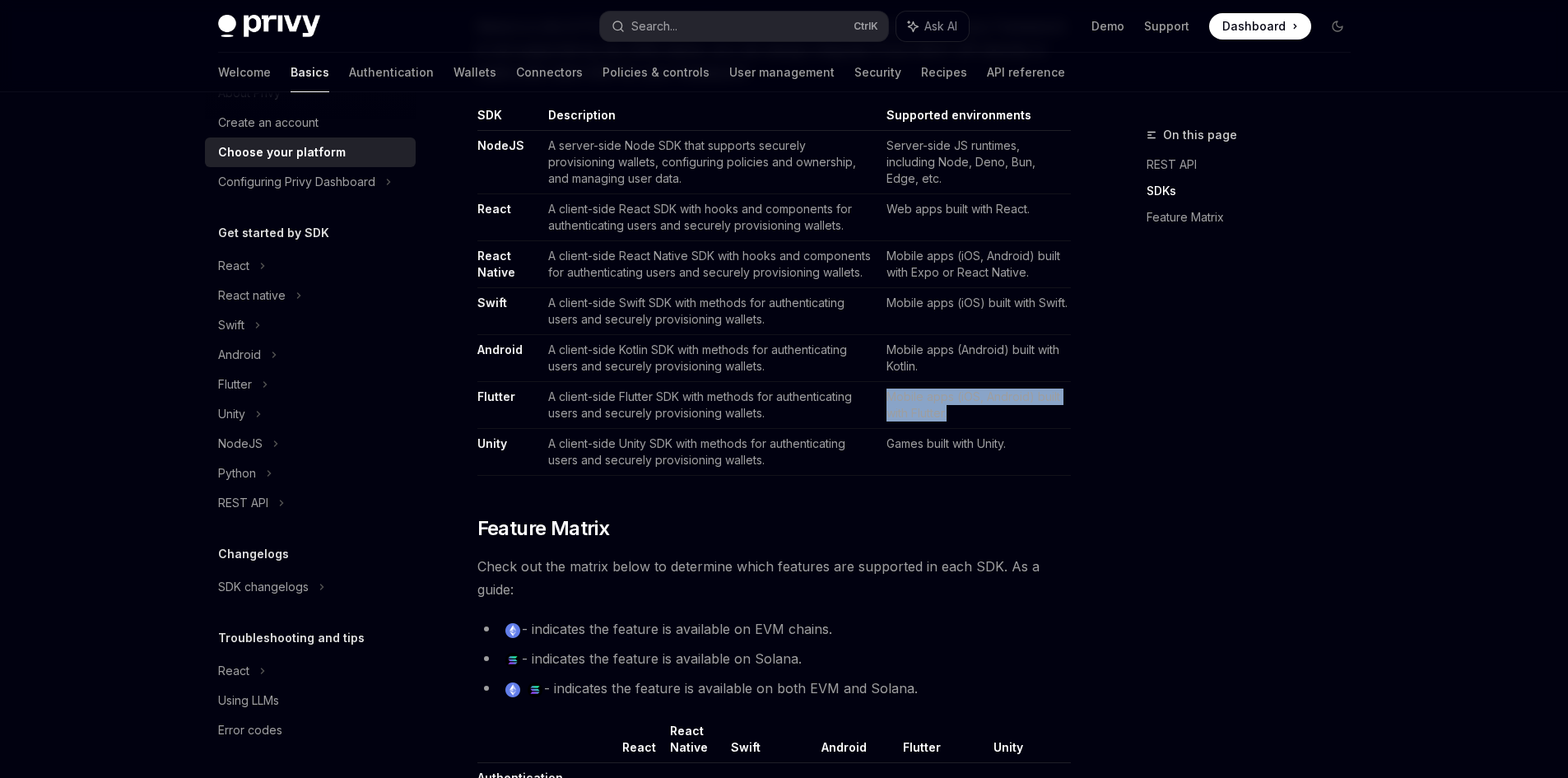
click at [892, 396] on td "Mobile apps (iOS, Android) built with Flutter." at bounding box center [975, 405] width 191 height 47
drag, startPoint x: 892, startPoint y: 396, endPoint x: 1020, endPoint y: 412, distance: 129.0
click at [1020, 412] on td "Mobile apps (iOS, Android) built with Flutter." at bounding box center [975, 405] width 191 height 47
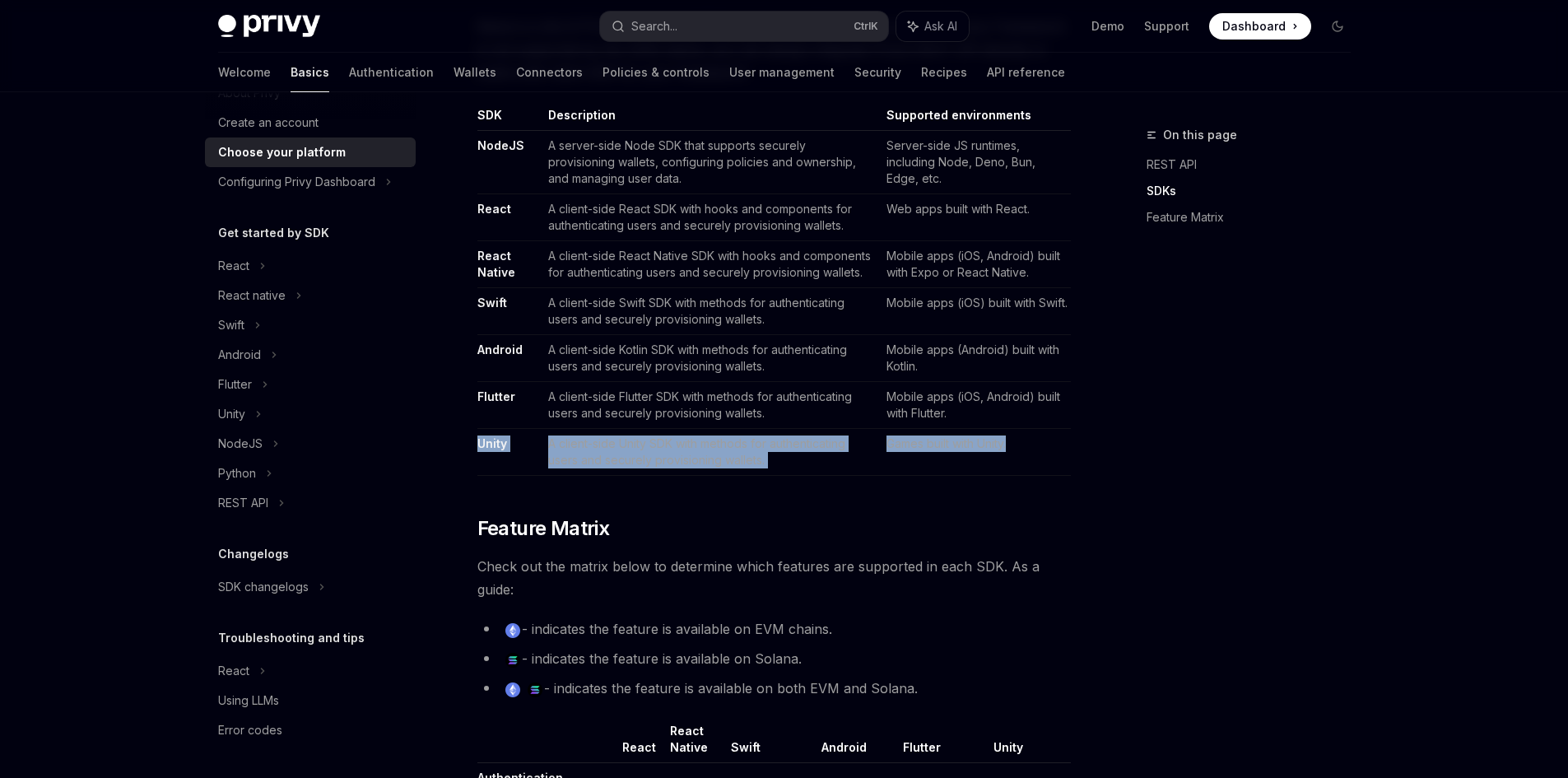
drag, startPoint x: 1050, startPoint y: 465, endPoint x: 469, endPoint y: 435, distance: 581.8
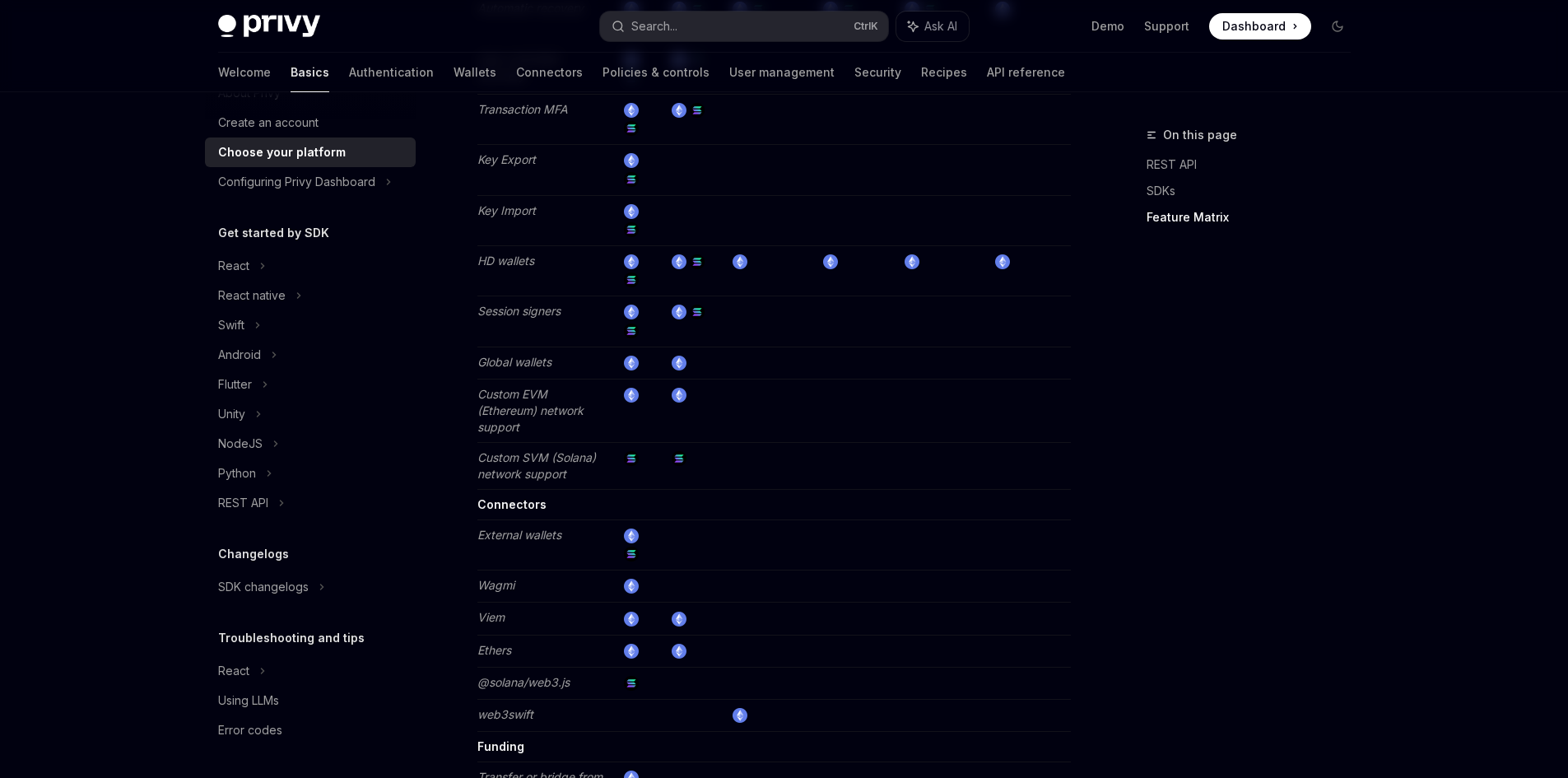
scroll to position [2581, 0]
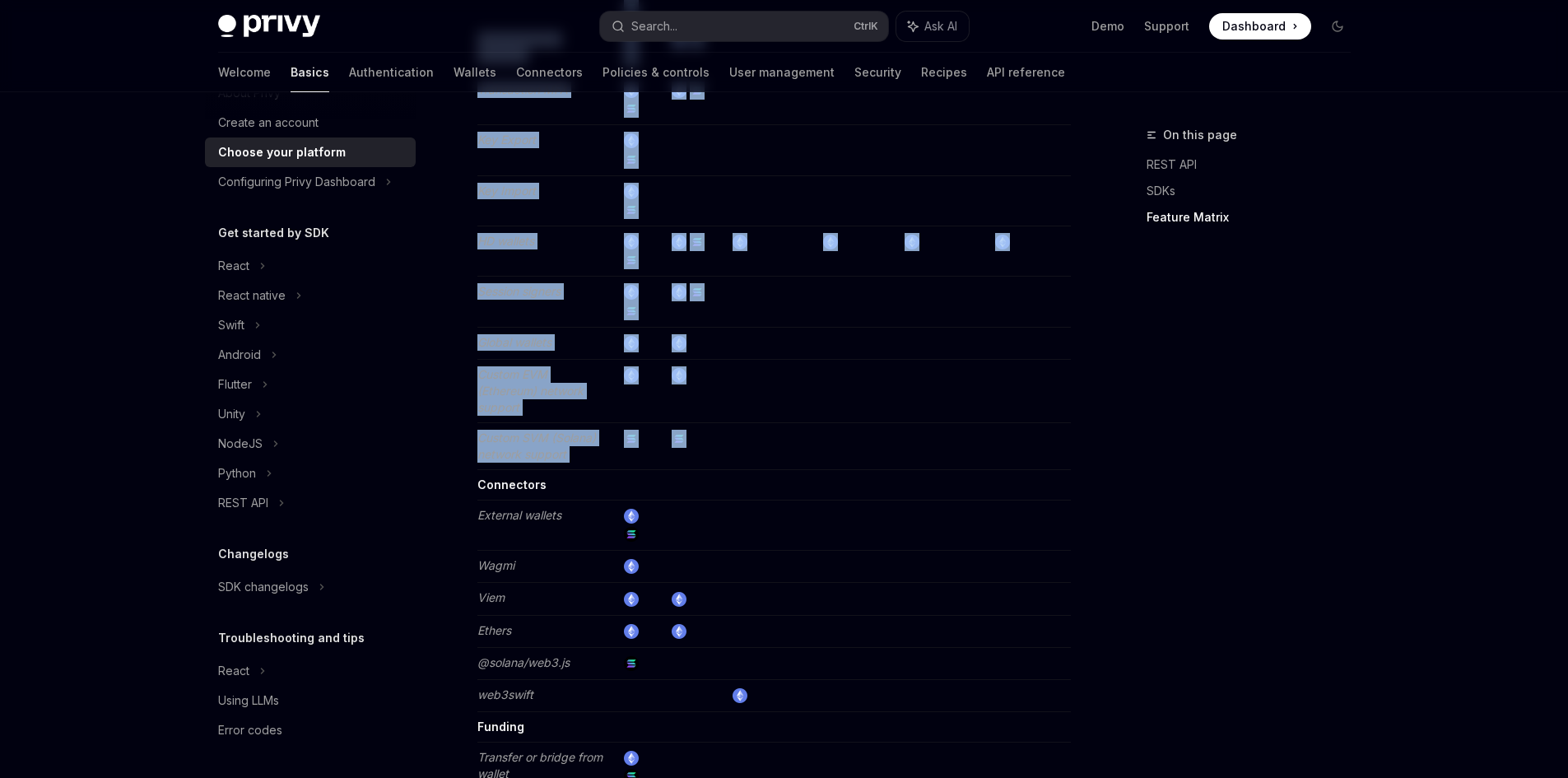
drag, startPoint x: 460, startPoint y: 357, endPoint x: 783, endPoint y: 409, distance: 327.2
click at [783, 422] on td at bounding box center [770, 445] width 90 height 47
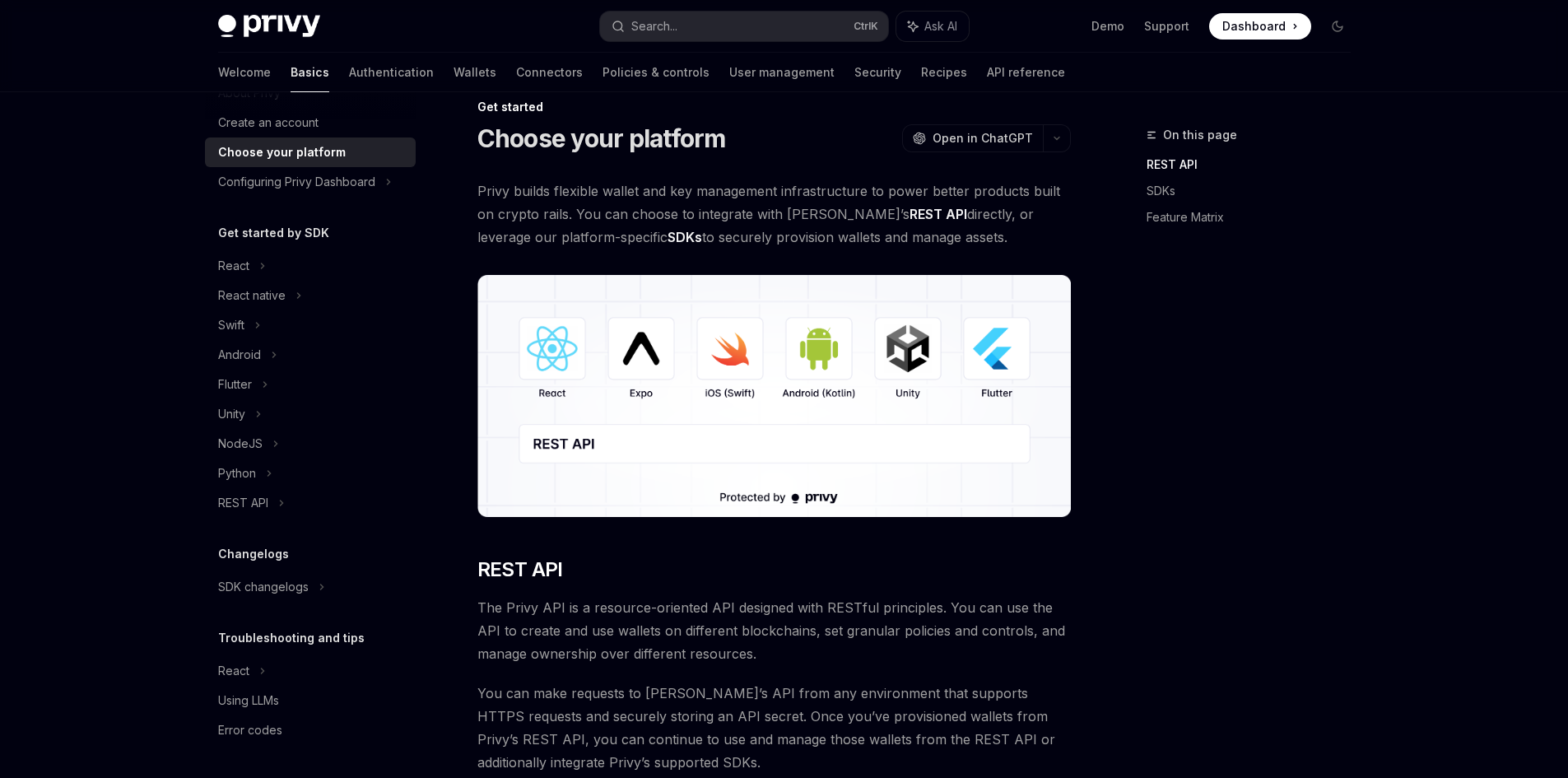
scroll to position [0, 0]
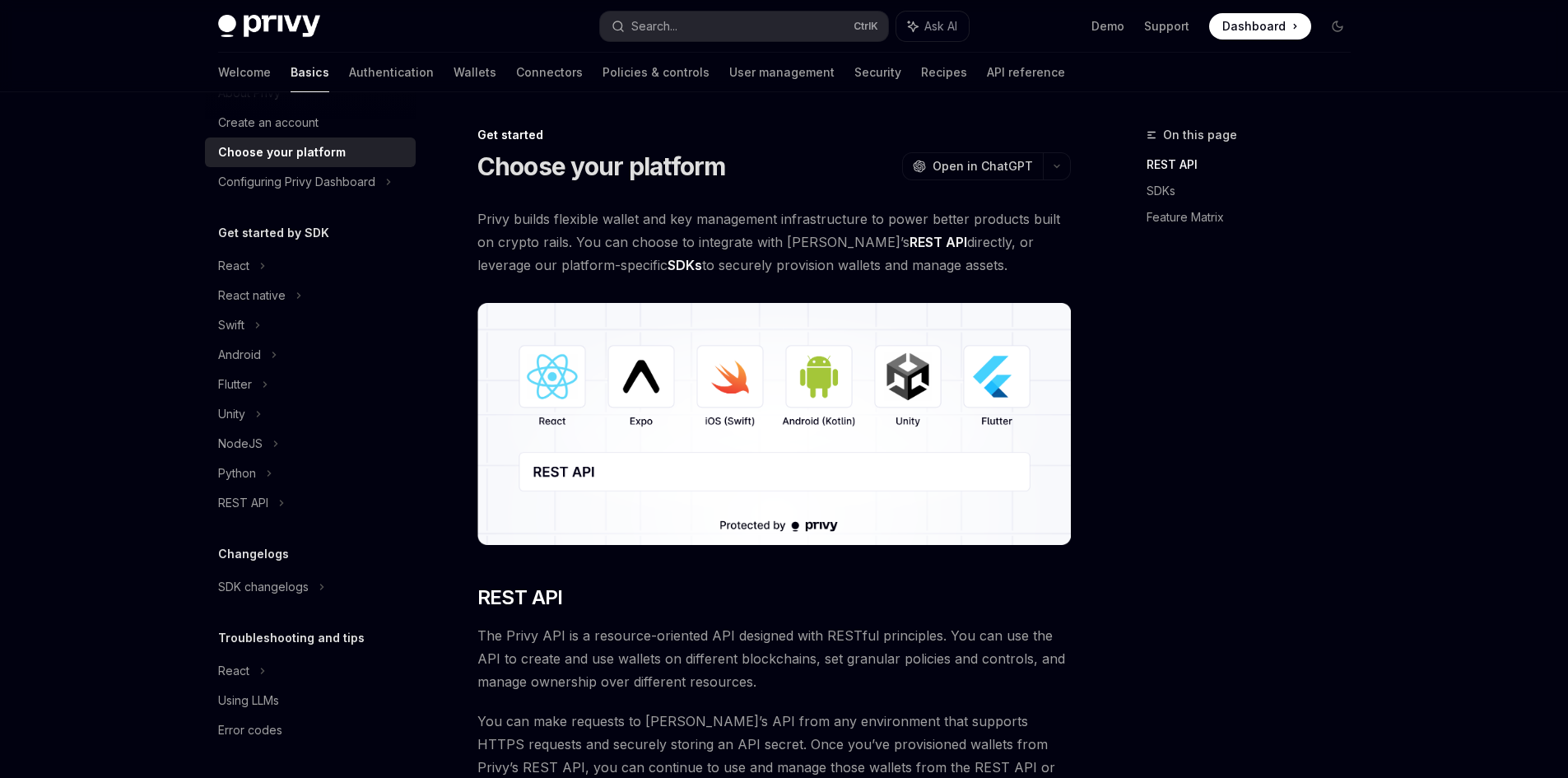
drag, startPoint x: 472, startPoint y: 193, endPoint x: 1054, endPoint y: 272, distance: 587.3
click at [1053, 272] on span "Privy builds flexible wallet and key management infrastructure to power better …" at bounding box center [774, 242] width 593 height 69
drag, startPoint x: 926, startPoint y: 258, endPoint x: 475, endPoint y: 198, distance: 455.0
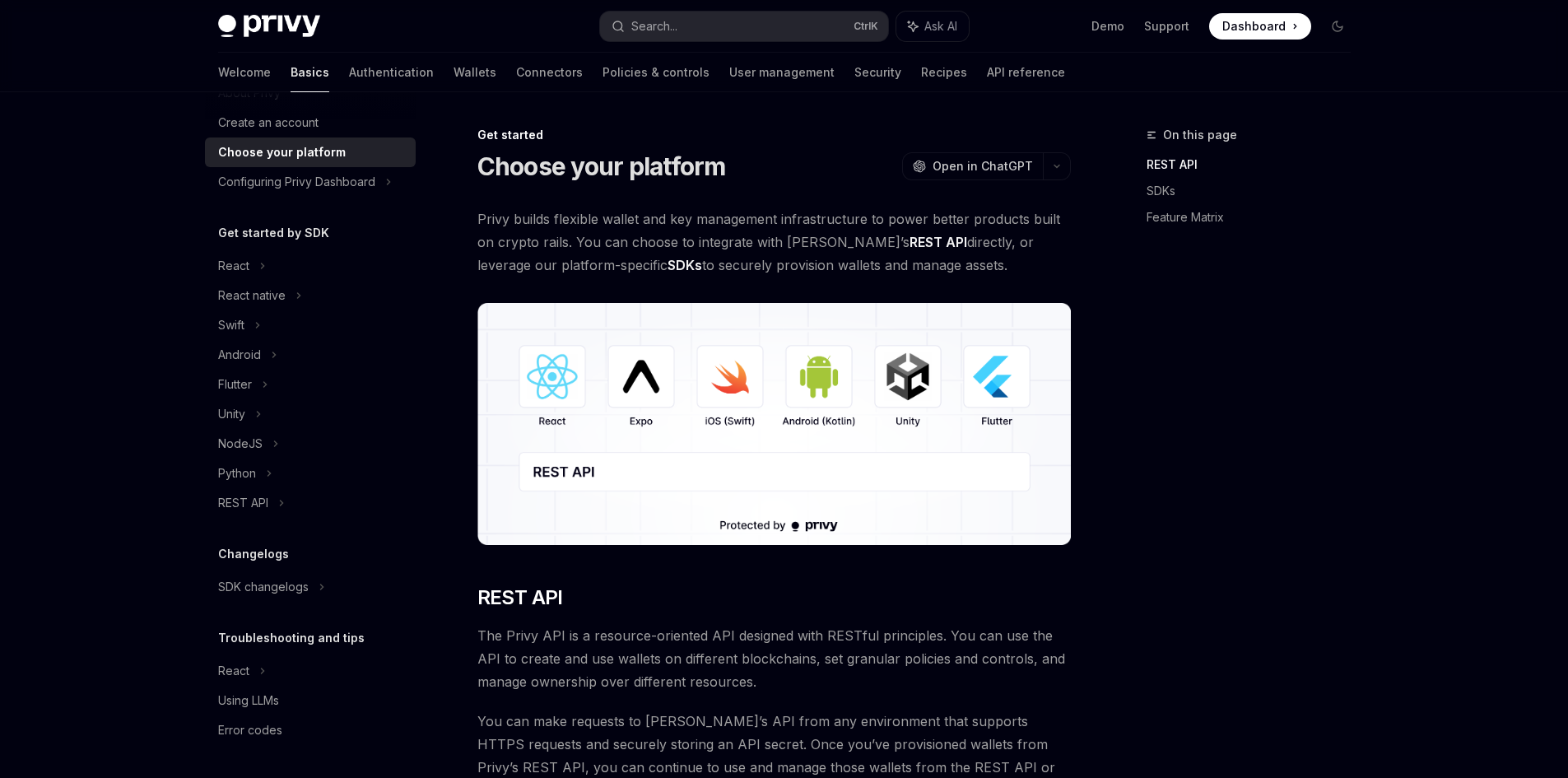
drag, startPoint x: 476, startPoint y: 226, endPoint x: 952, endPoint y: 276, distance: 478.6
click at [952, 276] on span "Privy builds flexible wallet and key management infrastructure to power better …" at bounding box center [774, 242] width 593 height 69
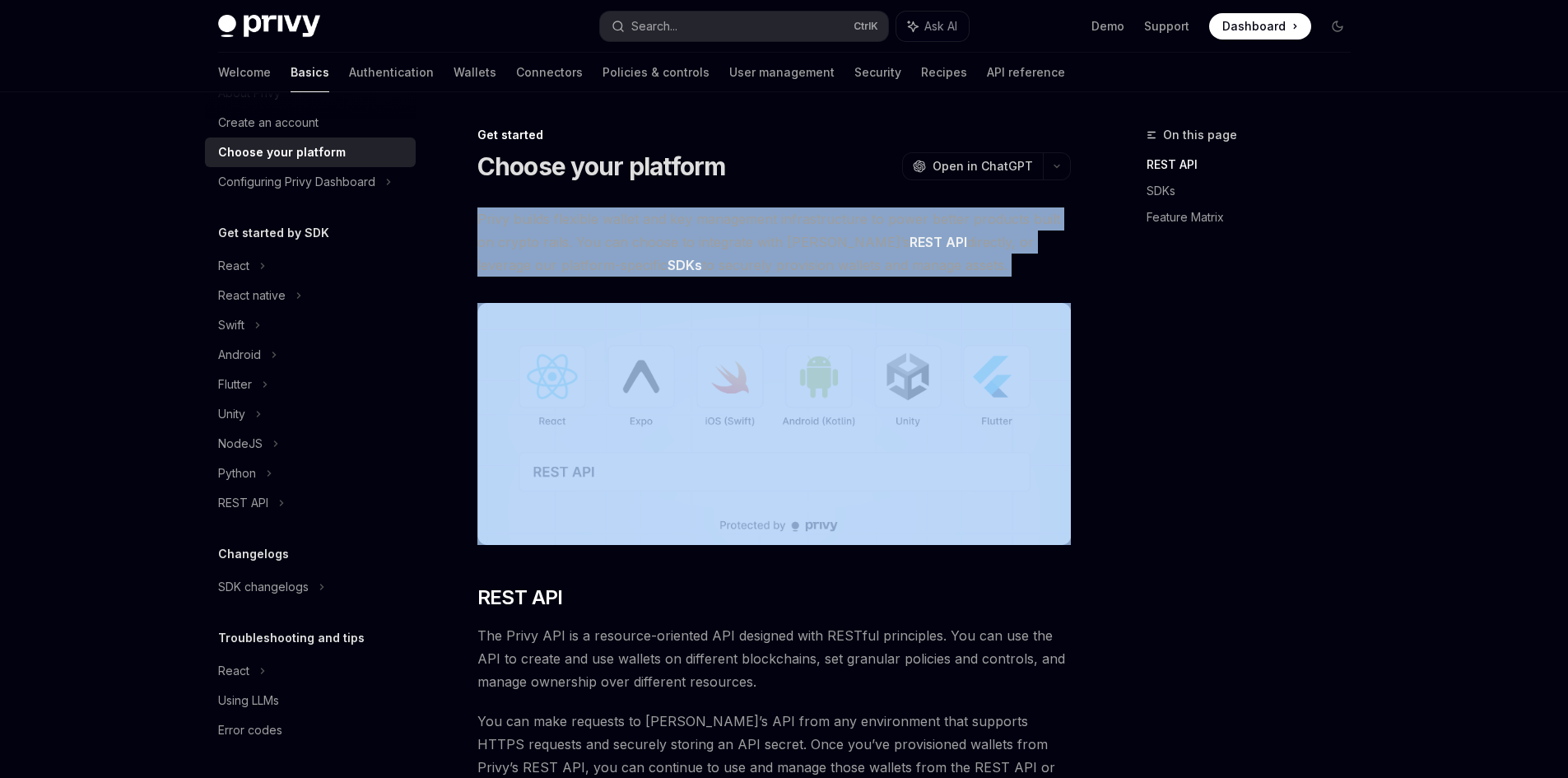
drag, startPoint x: 974, startPoint y: 279, endPoint x: 471, endPoint y: 212, distance: 507.4
drag, startPoint x: 472, startPoint y: 213, endPoint x: 949, endPoint y: 290, distance: 483.2
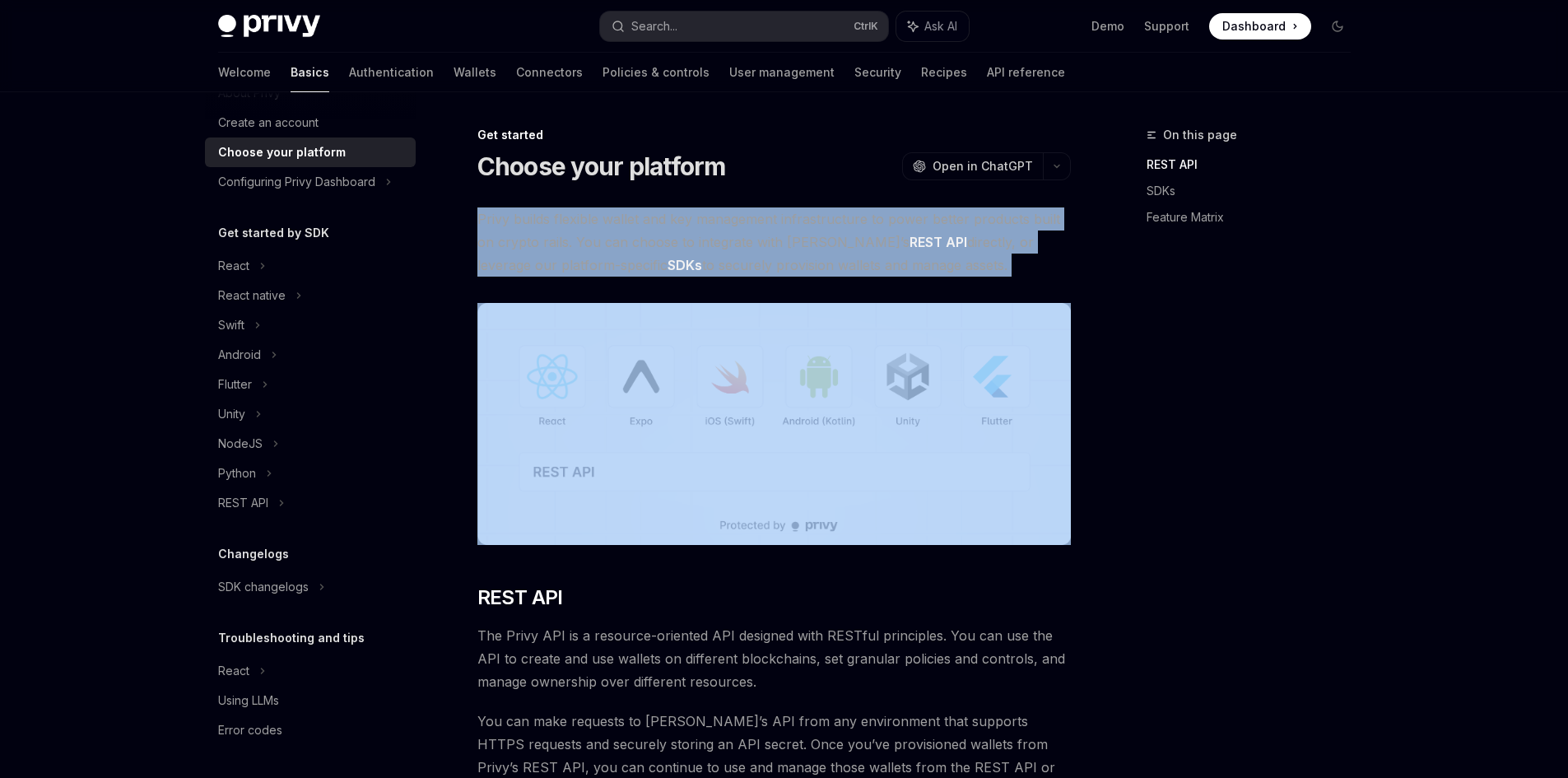
drag, startPoint x: 986, startPoint y: 279, endPoint x: 468, endPoint y: 221, distance: 521.2
drag, startPoint x: 471, startPoint y: 219, endPoint x: 1055, endPoint y: 295, distance: 588.9
